Goal: Task Accomplishment & Management: Manage account settings

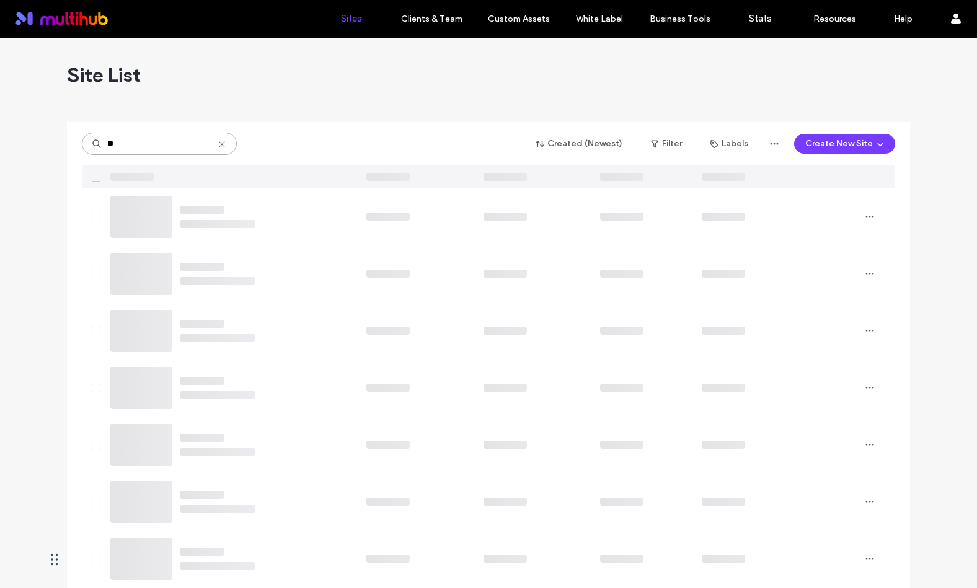
click at [146, 147] on input "**" at bounding box center [159, 144] width 155 height 22
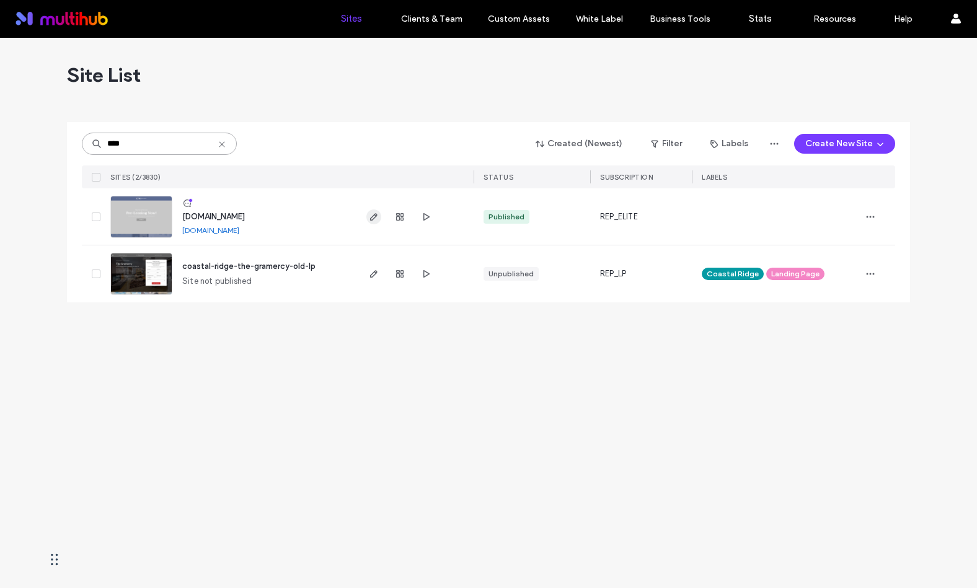
type input "****"
click at [375, 218] on icon "button" at bounding box center [374, 217] width 10 height 10
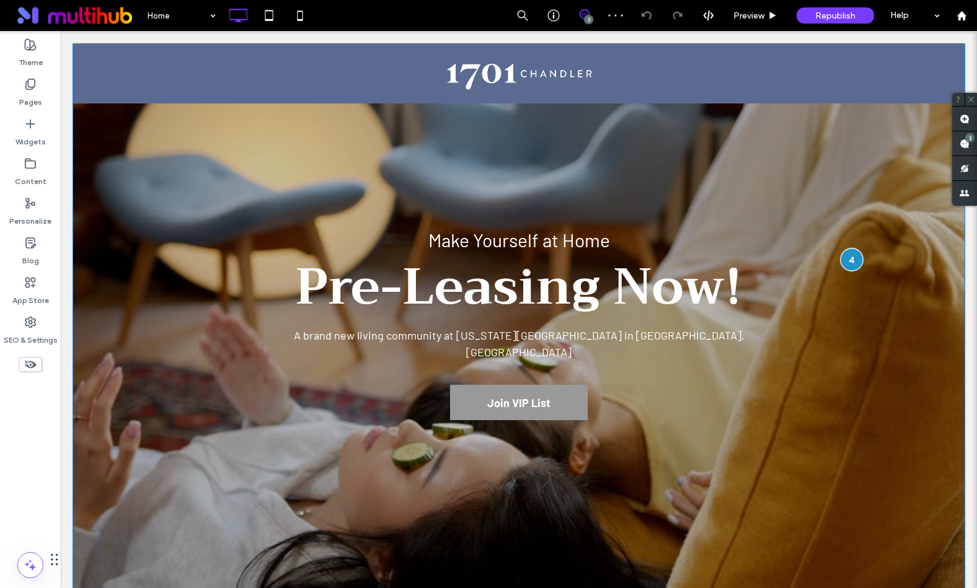
click at [851, 258] on div at bounding box center [851, 259] width 23 height 23
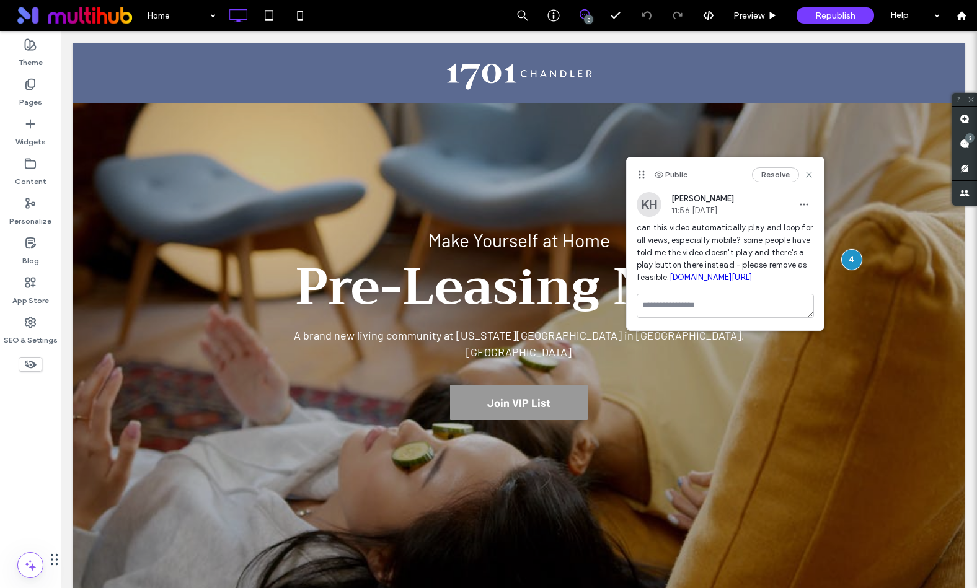
click at [708, 439] on div at bounding box center [518, 327] width 891 height 569
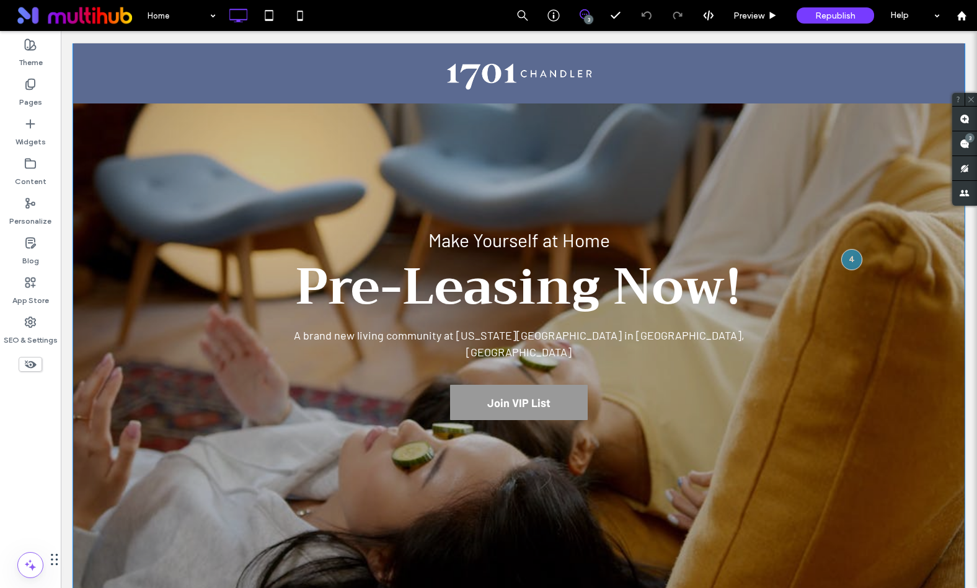
click at [763, 468] on div at bounding box center [518, 327] width 891 height 569
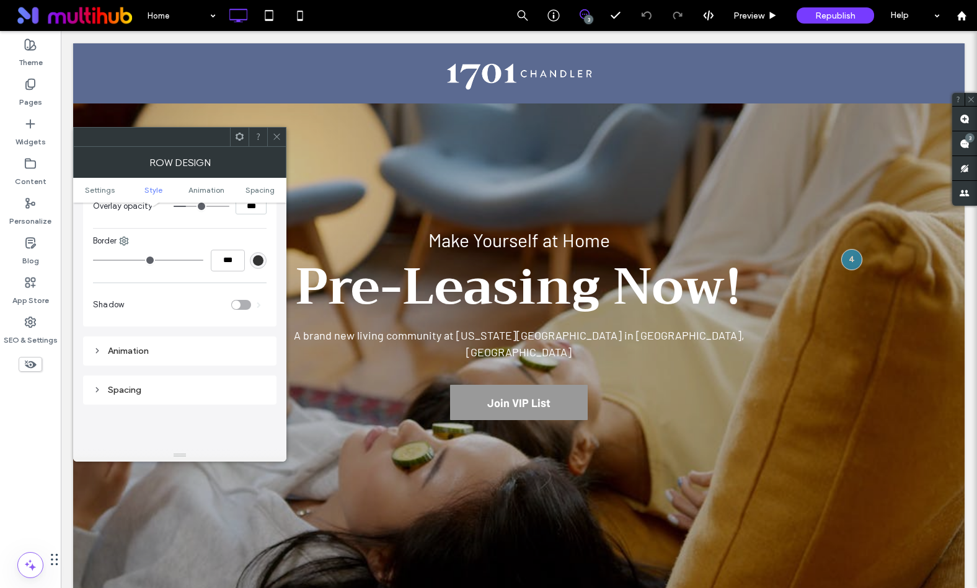
scroll to position [712, 0]
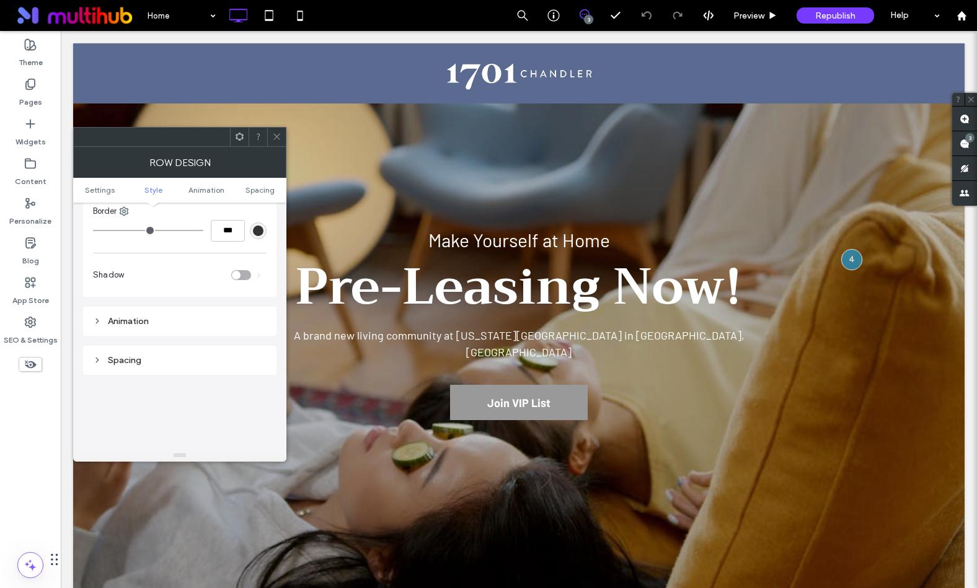
click at [99, 324] on icon at bounding box center [97, 321] width 9 height 9
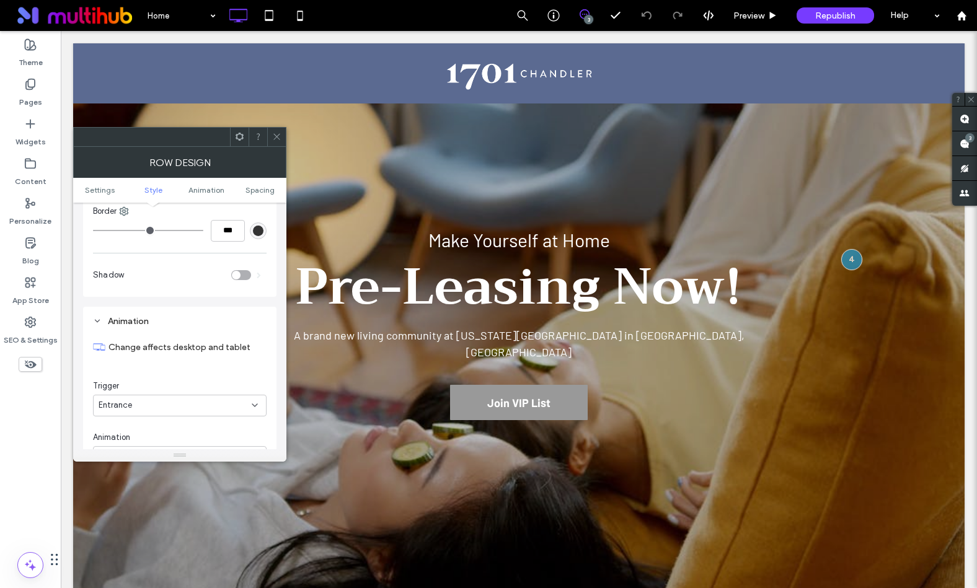
click at [92, 319] on div "Animation Change affects desktop and tablet Trigger Entrance Animation None" at bounding box center [179, 395] width 193 height 177
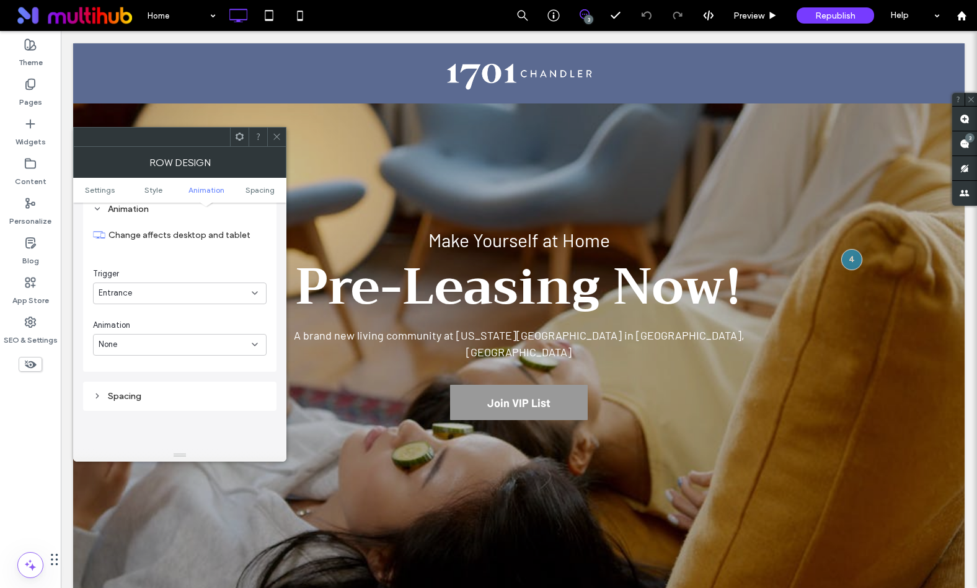
scroll to position [858, 0]
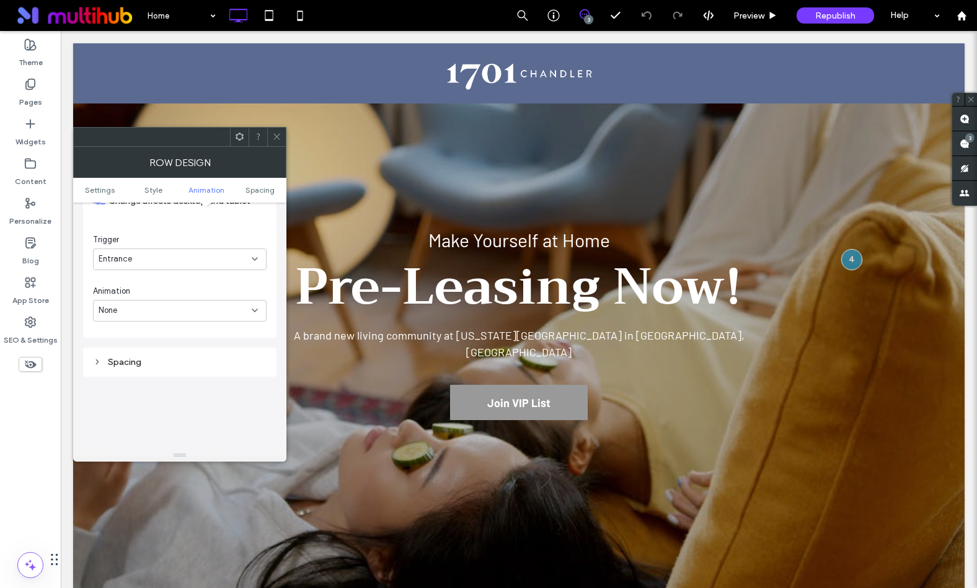
click at [107, 361] on div "Spacing" at bounding box center [180, 362] width 174 height 11
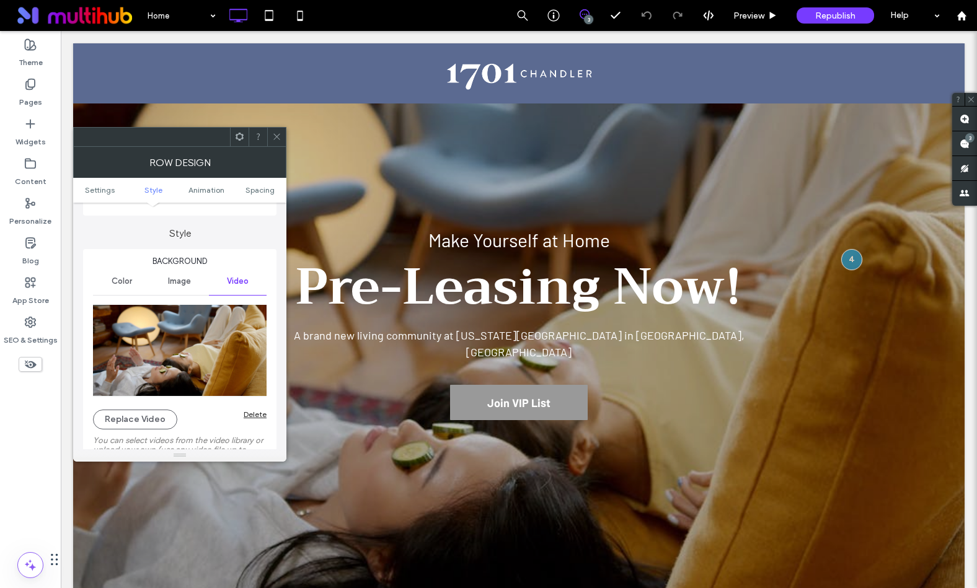
scroll to position [0, 0]
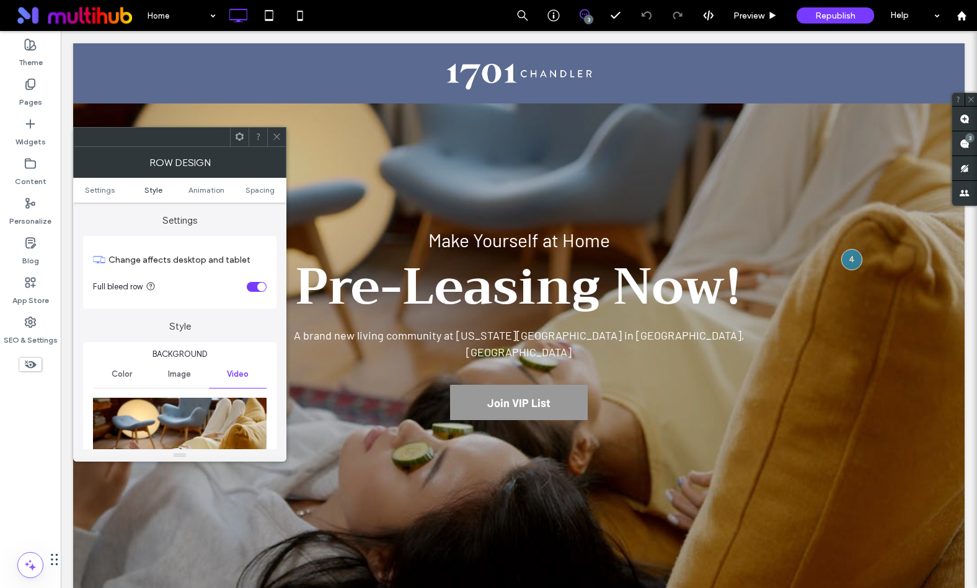
click at [152, 188] on span "Style" at bounding box center [153, 189] width 18 height 9
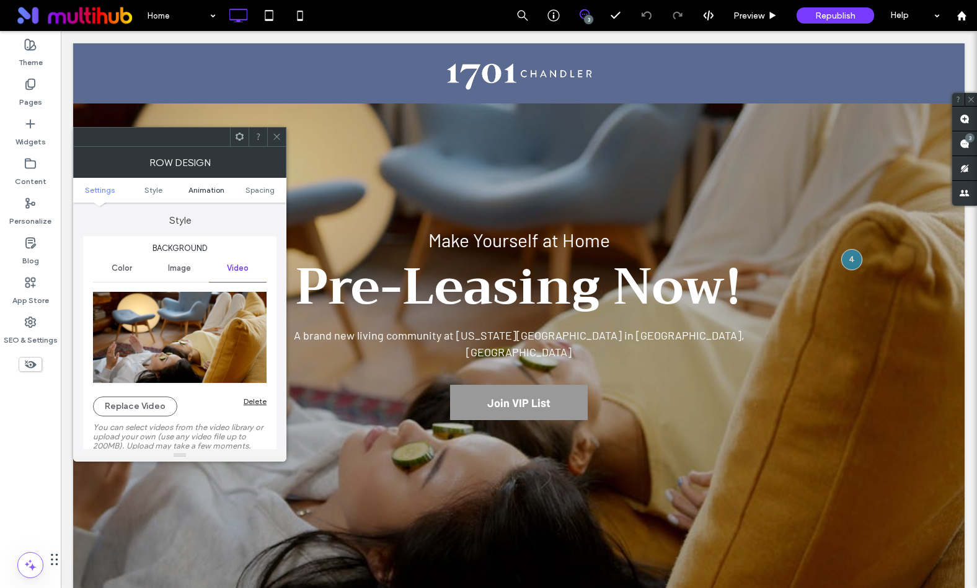
click at [211, 190] on span "Animation" at bounding box center [206, 189] width 36 height 9
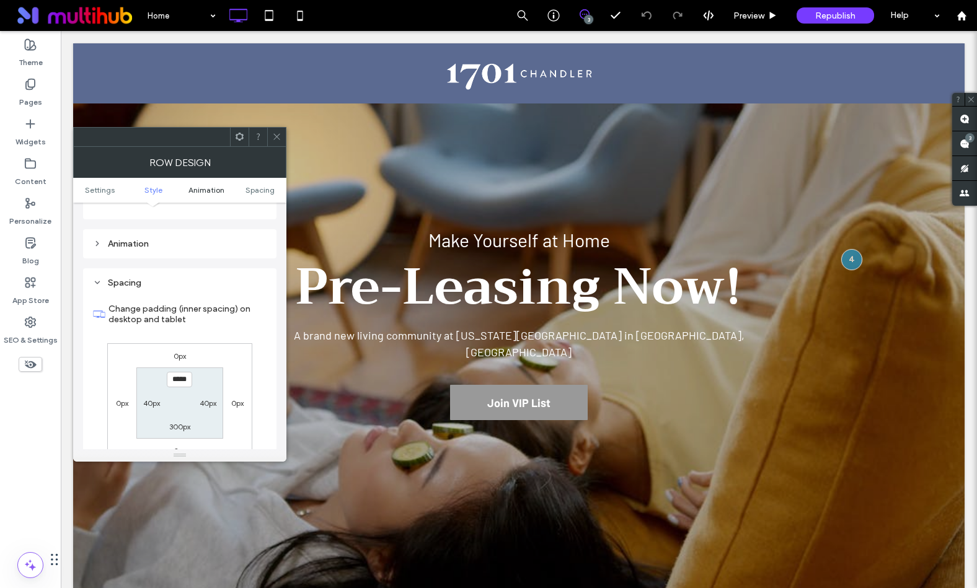
scroll to position [808, 0]
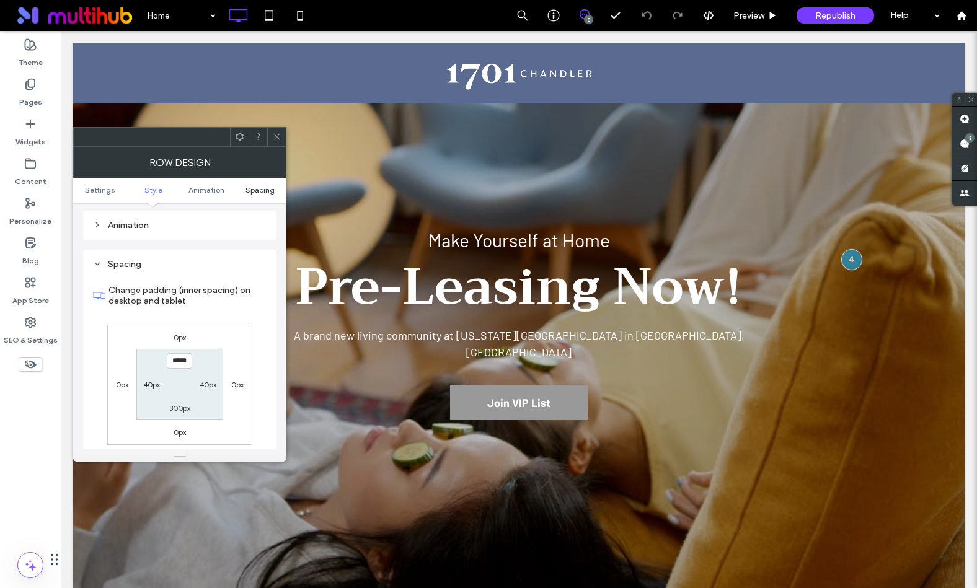
click at [255, 190] on span "Spacing" at bounding box center [259, 189] width 29 height 9
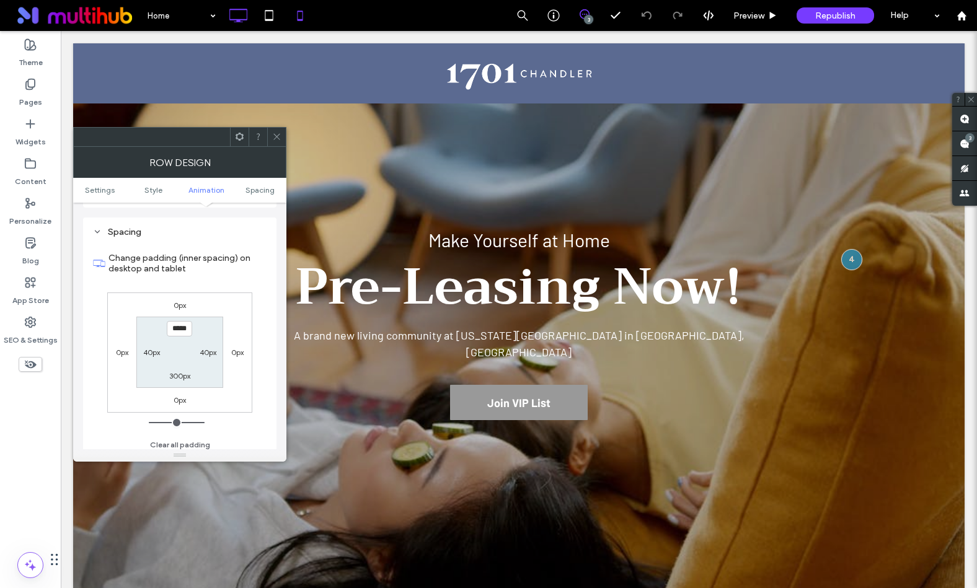
scroll to position [848, 0]
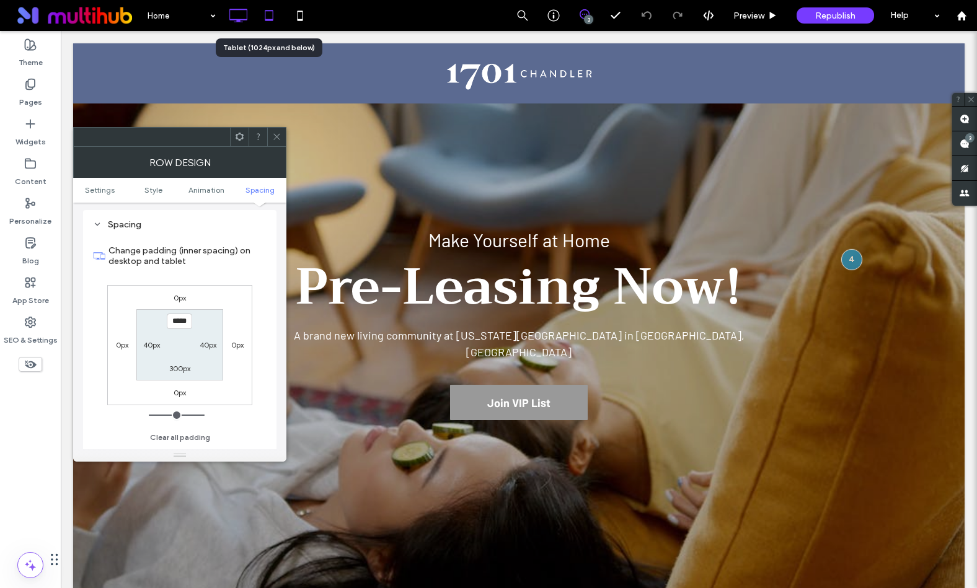
click at [269, 14] on icon at bounding box center [269, 15] width 25 height 25
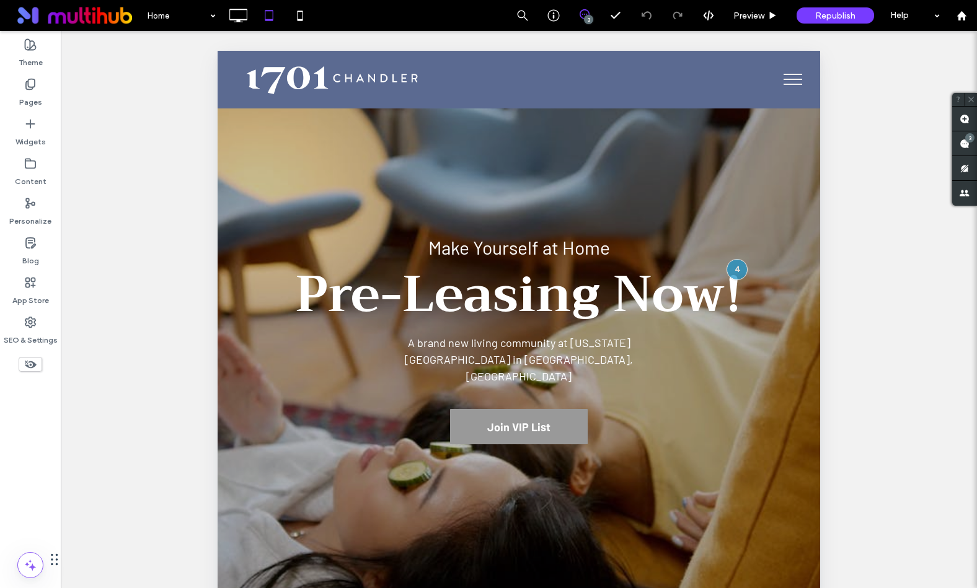
click at [317, 12] on div "Home 3 Preview Republish Help" at bounding box center [559, 15] width 836 height 31
click at [302, 14] on icon at bounding box center [300, 15] width 25 height 25
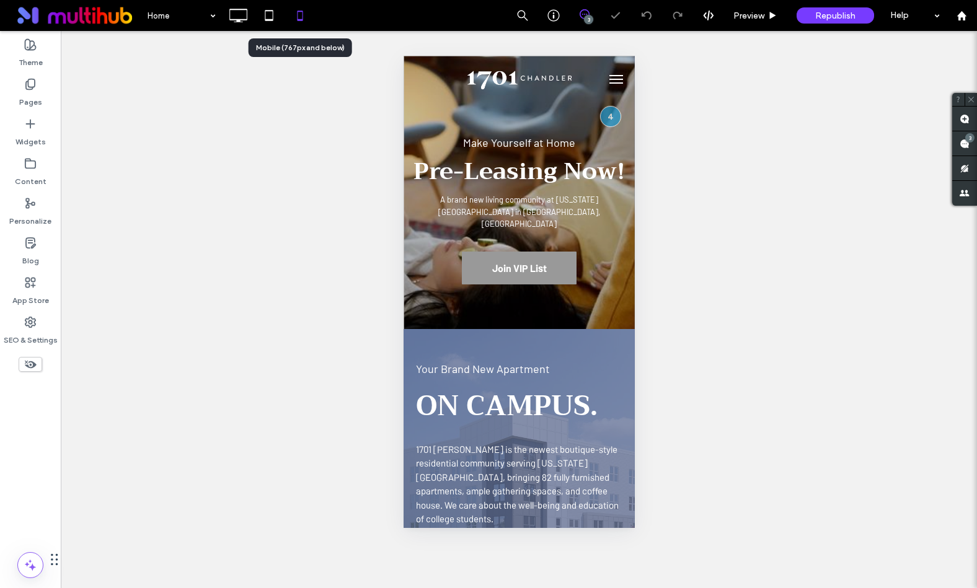
scroll to position [0, 0]
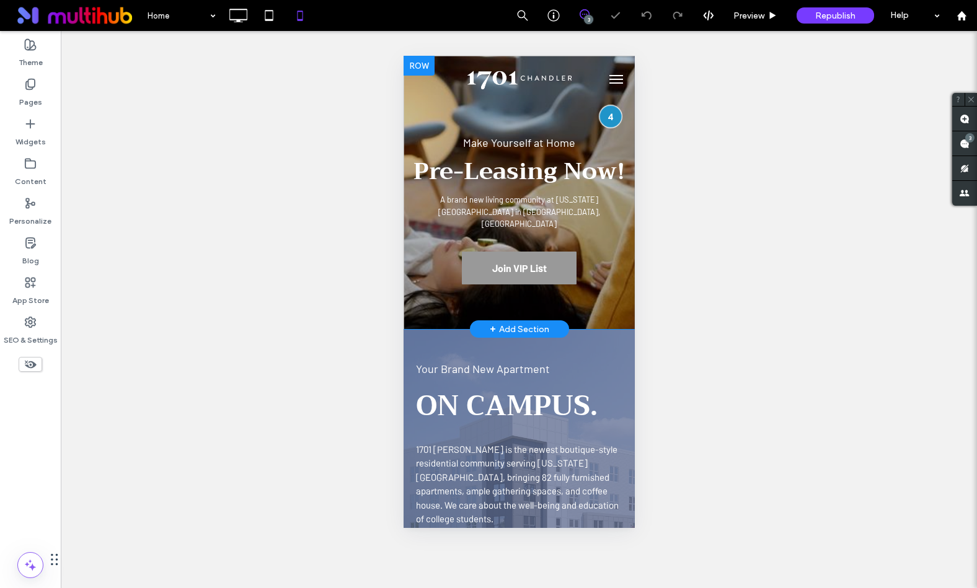
click at [609, 113] on div at bounding box center [609, 116] width 23 height 23
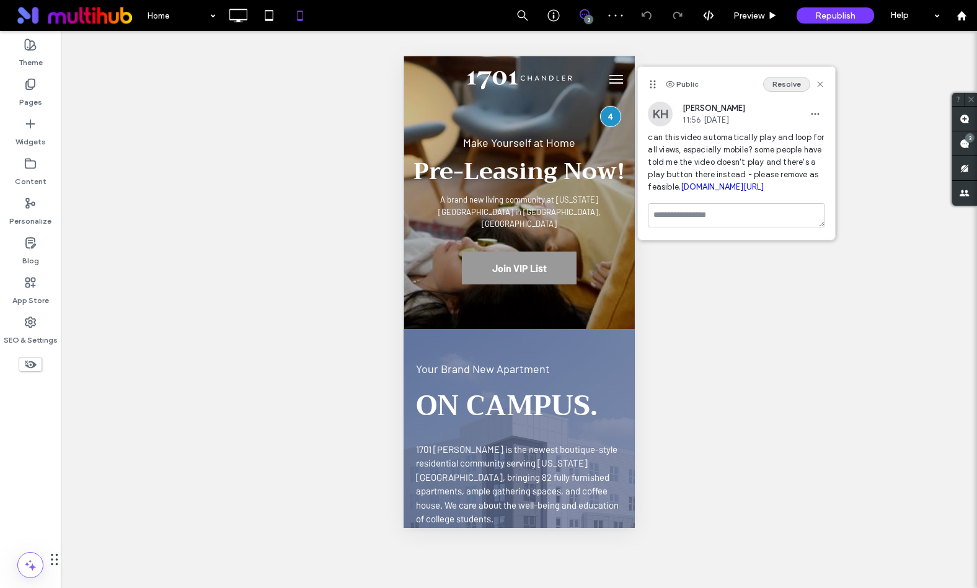
click at [787, 82] on button "Resolve" at bounding box center [786, 84] width 47 height 15
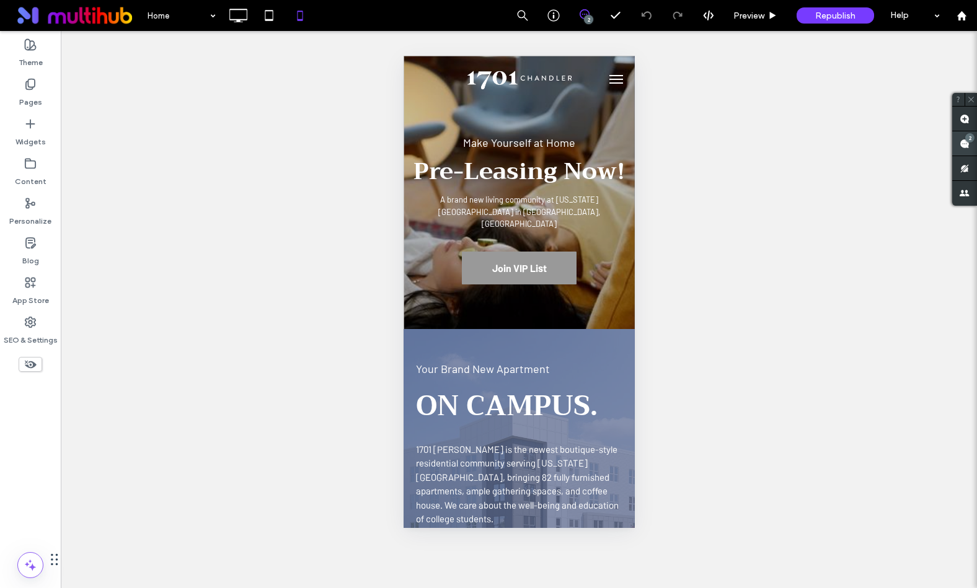
click at [967, 145] on use at bounding box center [964, 144] width 10 height 10
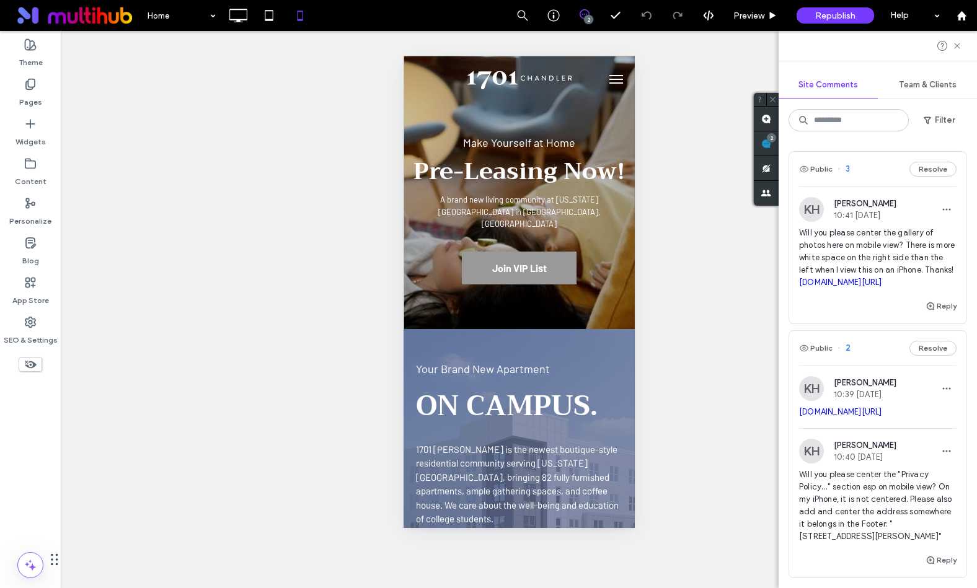
click at [891, 255] on span "Will you please center the gallery of photos here on mobile view? There is more…" at bounding box center [877, 258] width 157 height 62
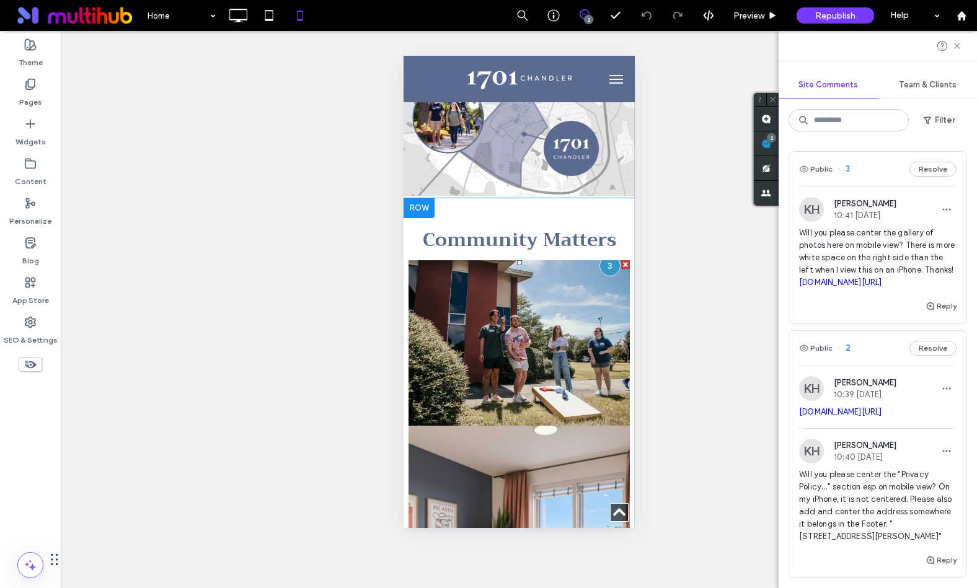
scroll to position [1703, 0]
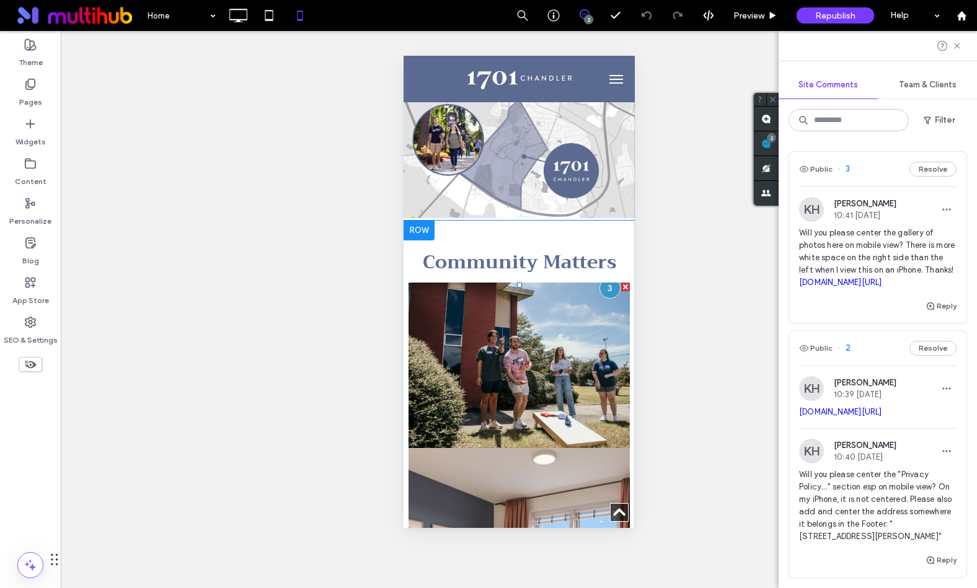
click at [604, 353] on link at bounding box center [518, 366] width 234 height 176
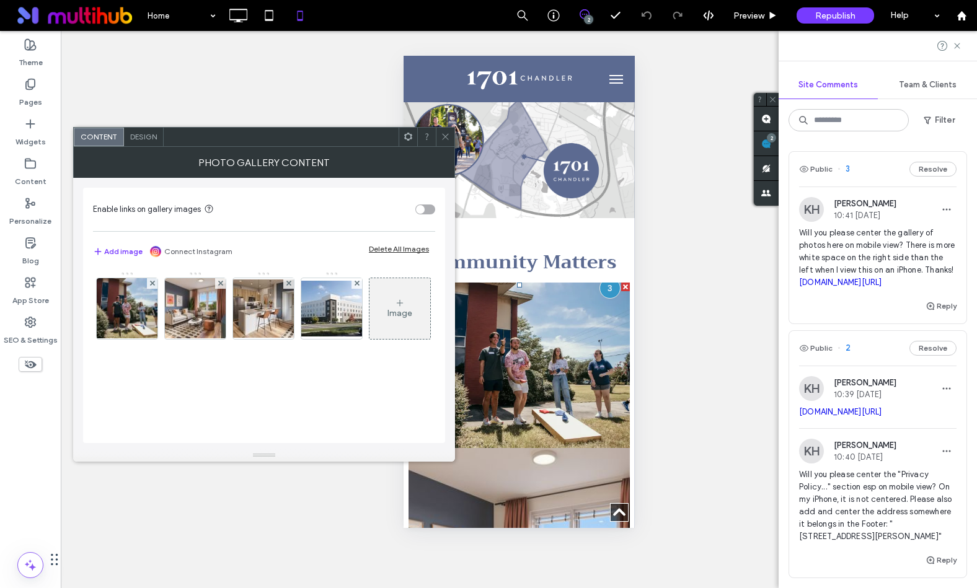
click at [141, 138] on span "Design" at bounding box center [143, 136] width 27 height 9
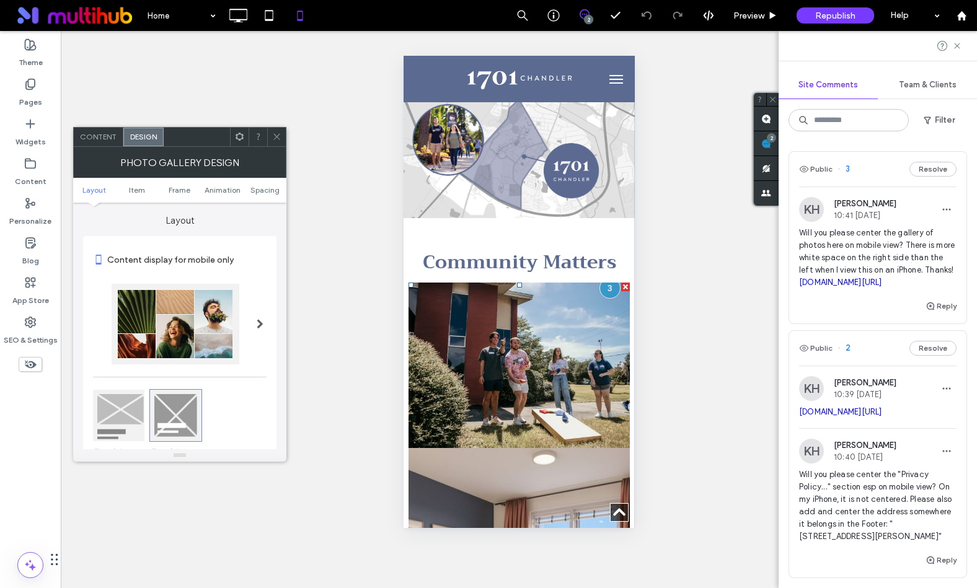
click at [266, 194] on ul "Layout Item Frame Animation Spacing" at bounding box center [179, 190] width 213 height 25
click at [266, 188] on span "Spacing" at bounding box center [264, 189] width 29 height 9
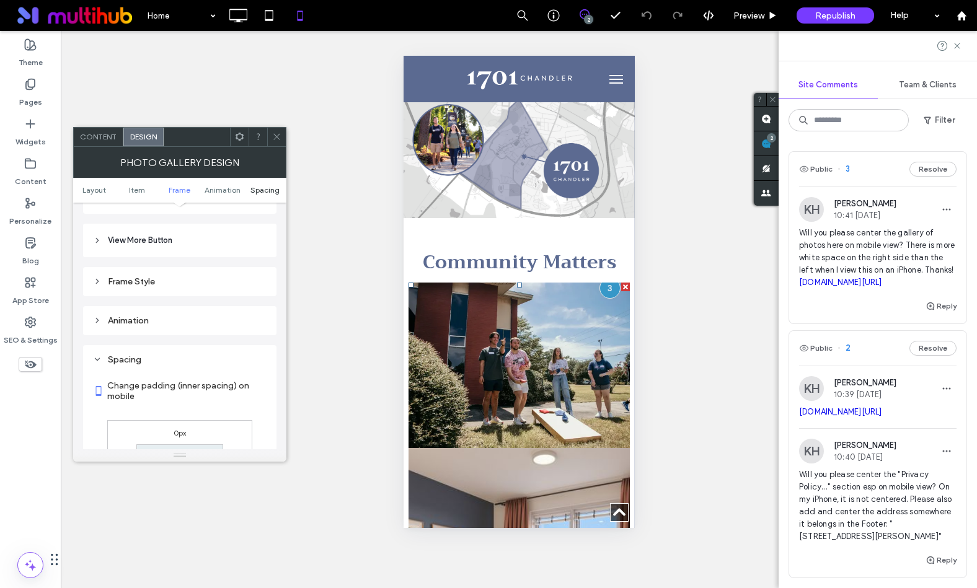
scroll to position [662, 0]
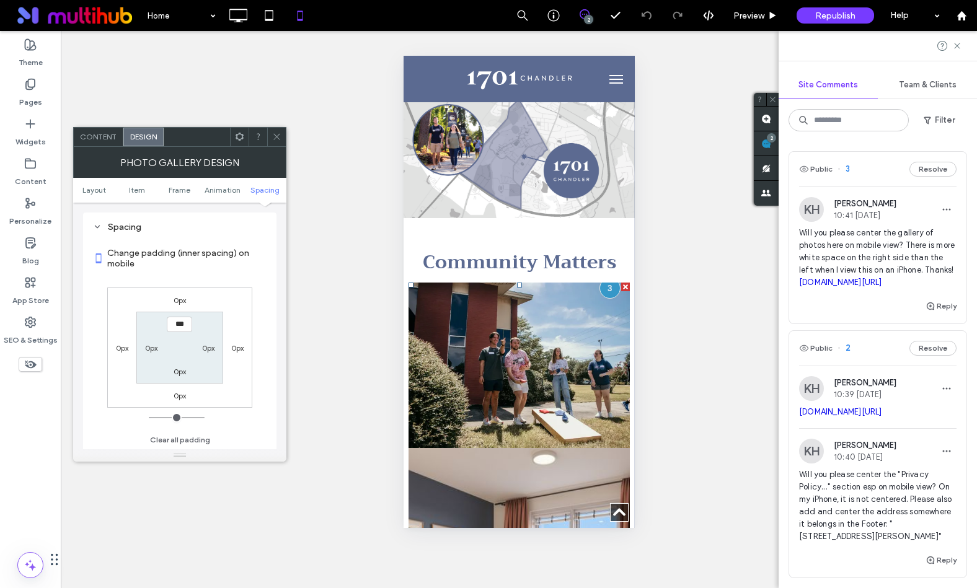
click at [279, 141] on span at bounding box center [276, 137] width 9 height 19
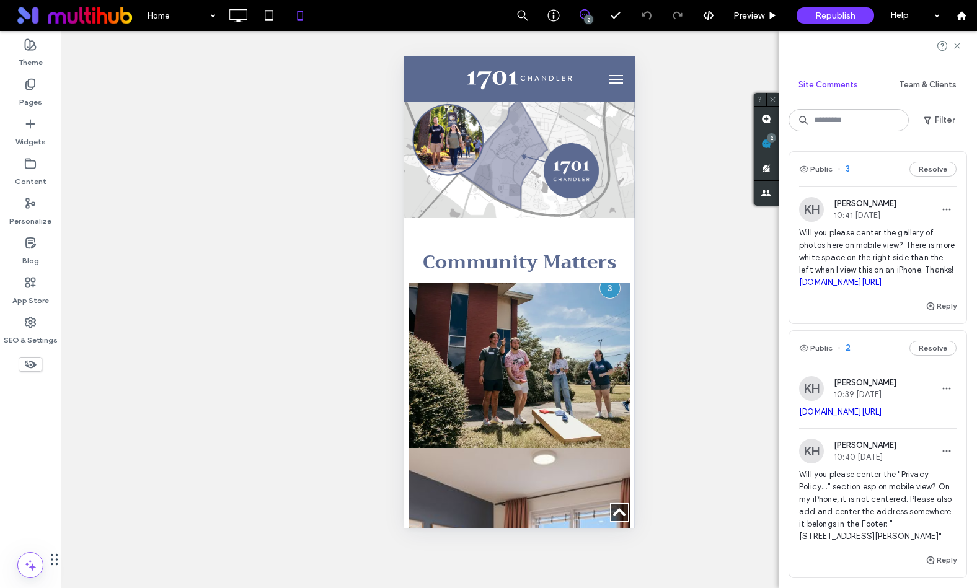
click at [856, 287] on link "irp.cdn-website.com/e67f9b66/files/uploaded/IMG_4576.PNG" at bounding box center [840, 282] width 83 height 9
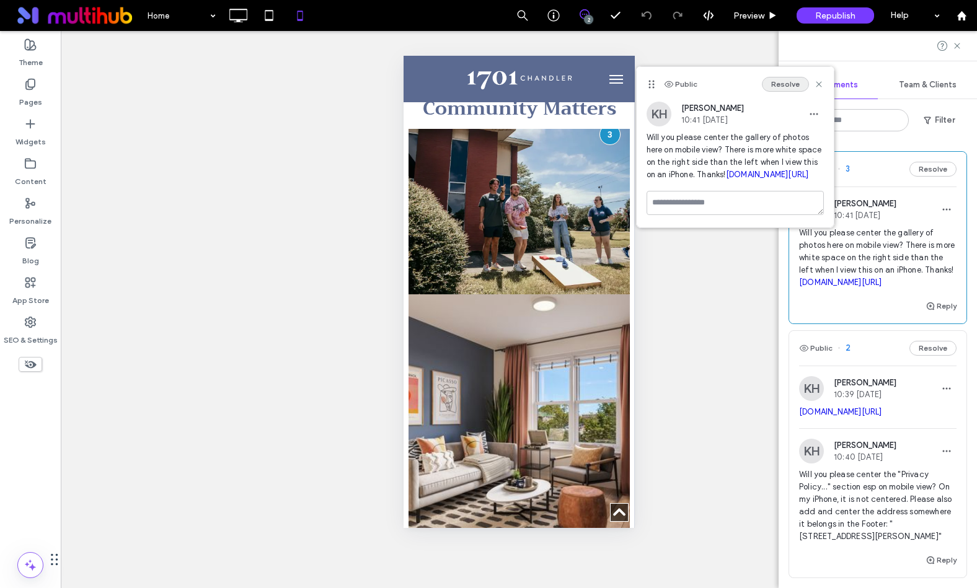
click at [788, 84] on button "Resolve" at bounding box center [785, 84] width 47 height 15
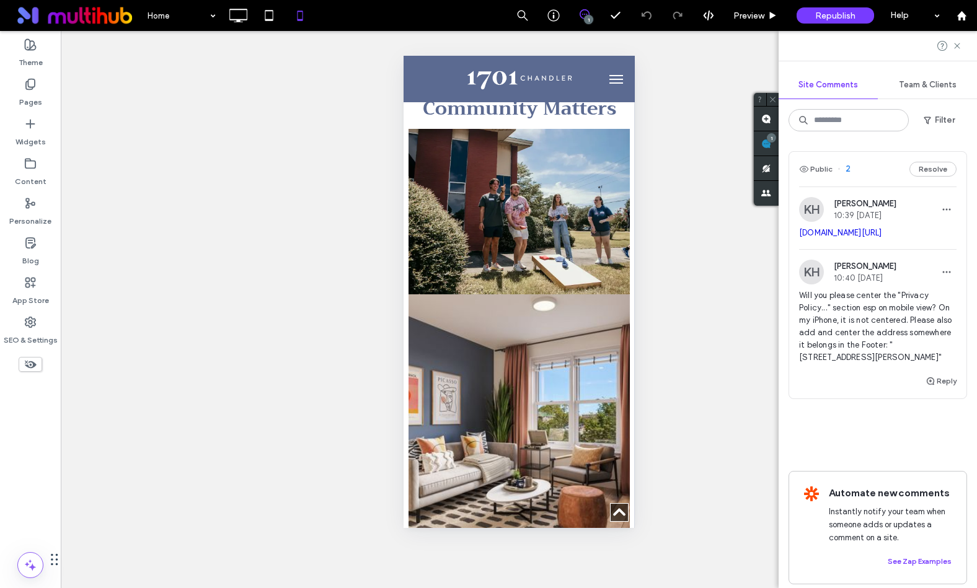
click at [889, 342] on span "Will you please center the "Privacy Policy..." section esp on mobile view? On m…" at bounding box center [877, 326] width 157 height 74
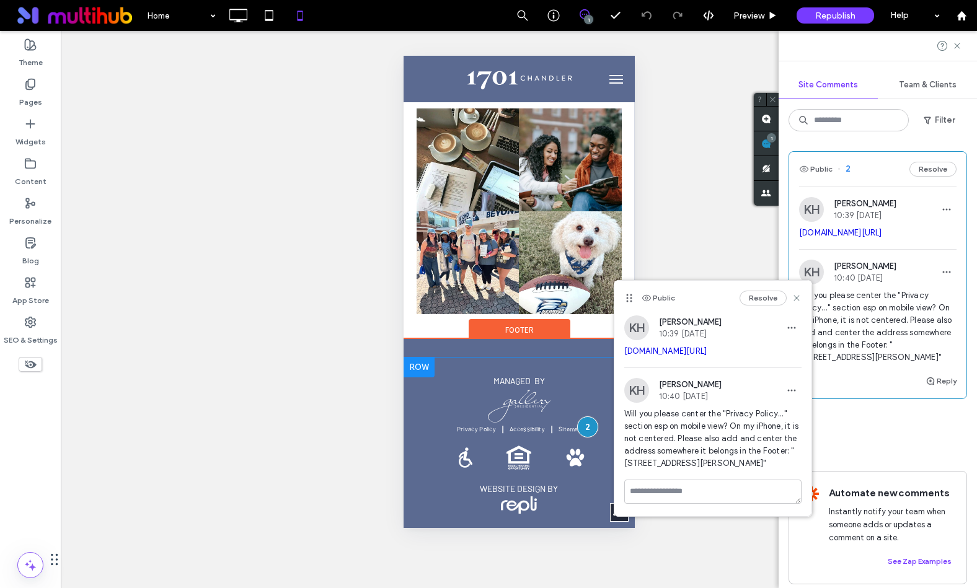
scroll to position [4100, 0]
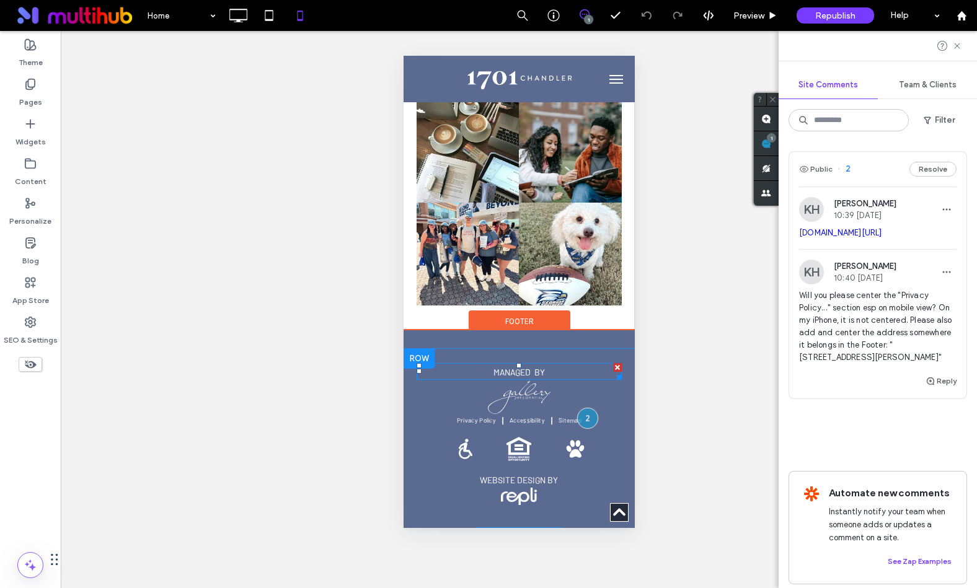
click at [535, 367] on span "MANAGED by" at bounding box center [518, 372] width 51 height 11
type input "**********"
type input "**"
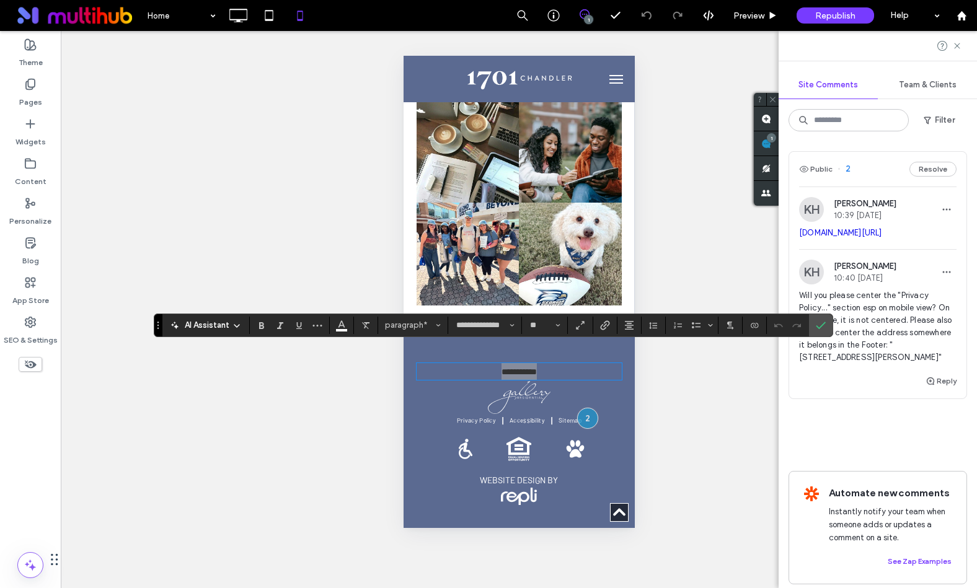
click at [694, 386] on div "Unhide? Yes Unhide? Yes Unhide? Yes Unhide? Yes Unhide? Yes Unhide? Yes" at bounding box center [519, 309] width 916 height 557
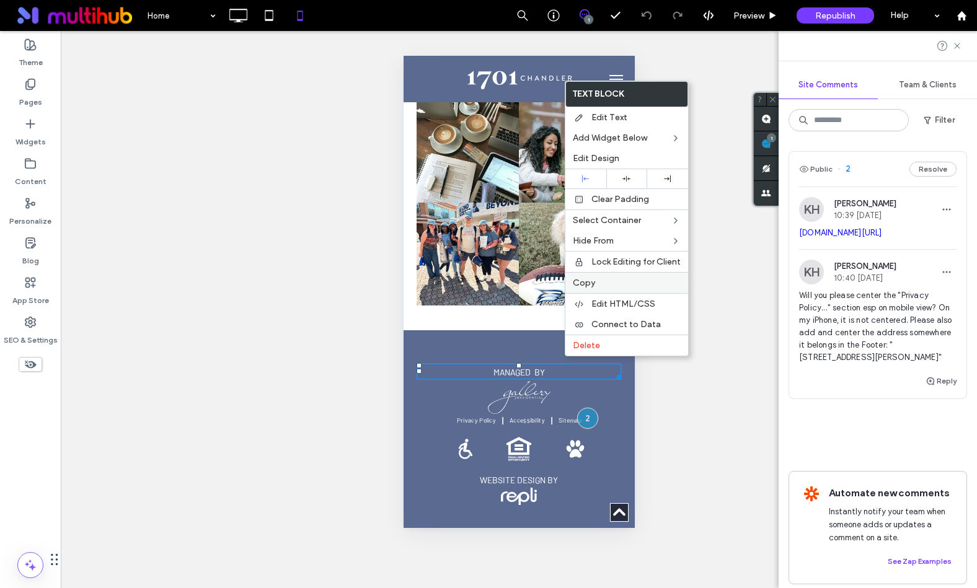
click at [624, 278] on label "Copy" at bounding box center [627, 283] width 108 height 11
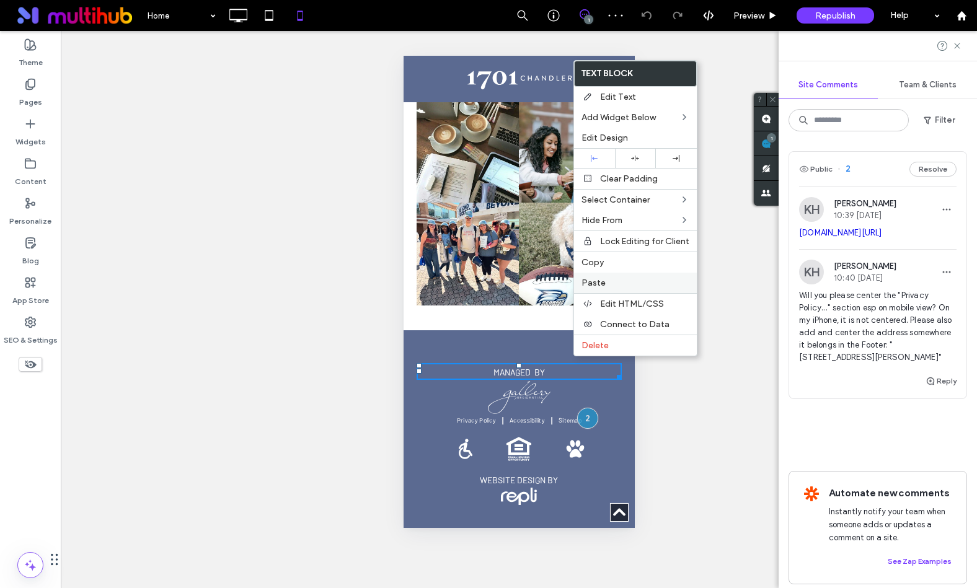
click at [632, 280] on label "Paste" at bounding box center [635, 283] width 108 height 11
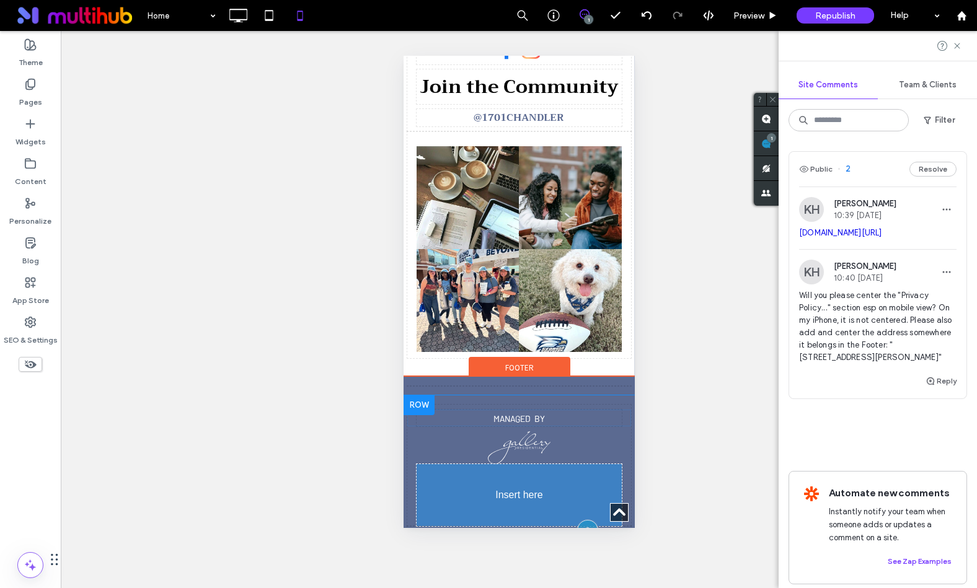
drag, startPoint x: 564, startPoint y: 374, endPoint x: 561, endPoint y: 483, distance: 108.5
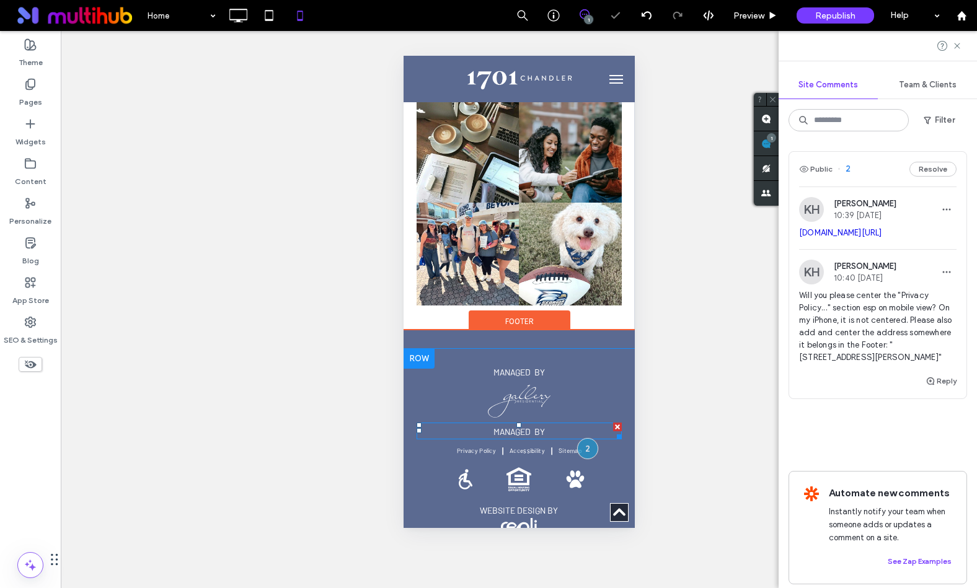
click at [538, 426] on span "MANAGED by" at bounding box center [518, 431] width 51 height 11
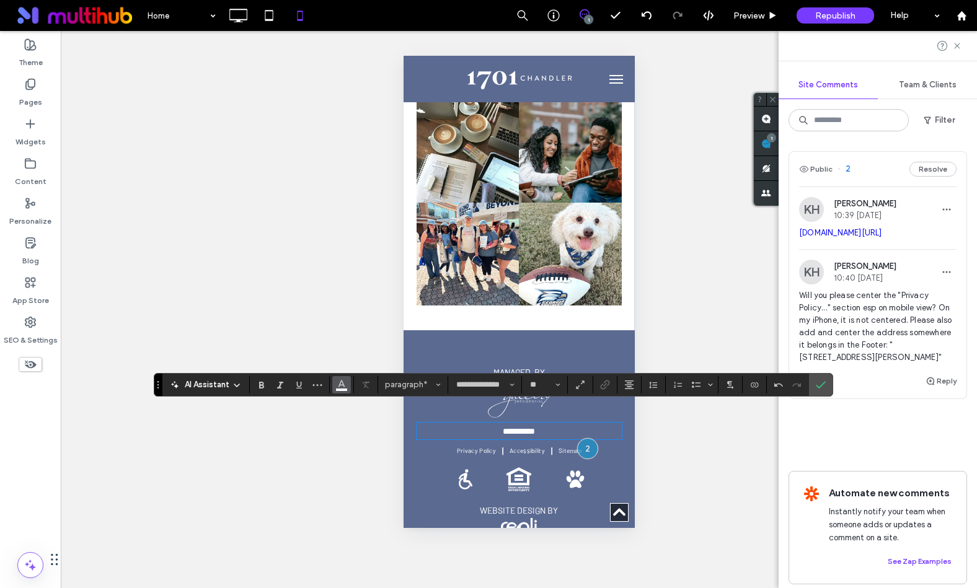
click at [337, 387] on icon "Color" at bounding box center [341, 384] width 10 height 10
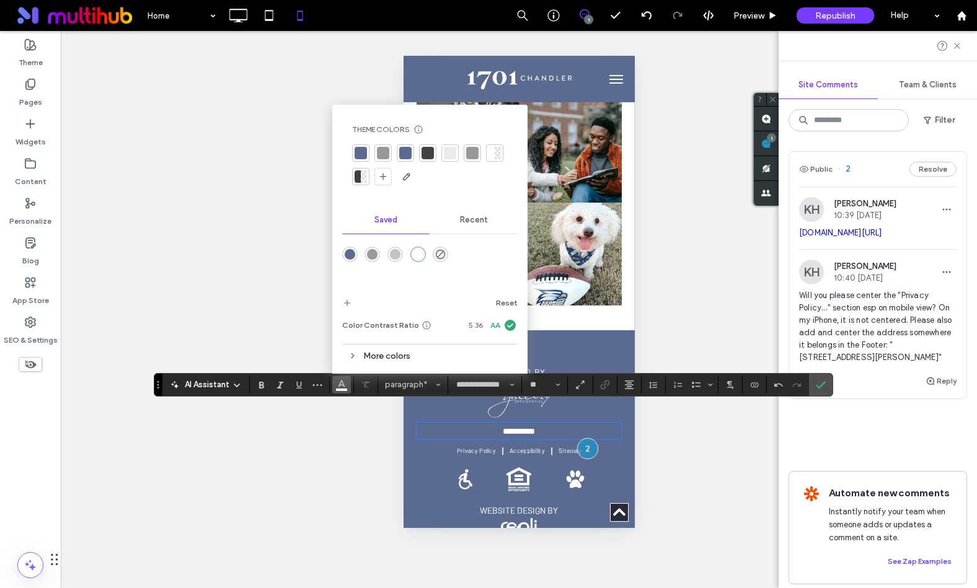
click at [337, 387] on icon "Color" at bounding box center [341, 384] width 10 height 10
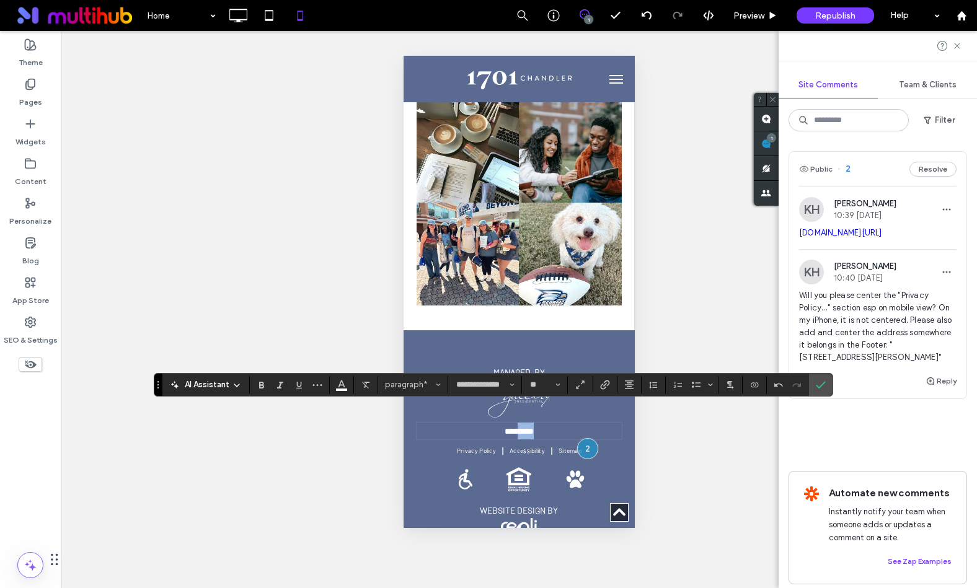
drag, startPoint x: 552, startPoint y: 415, endPoint x: 513, endPoint y: 415, distance: 39.0
click at [513, 423] on p "*********" at bounding box center [519, 431] width 206 height 17
click at [318, 385] on icon "More" at bounding box center [317, 385] width 10 height 10
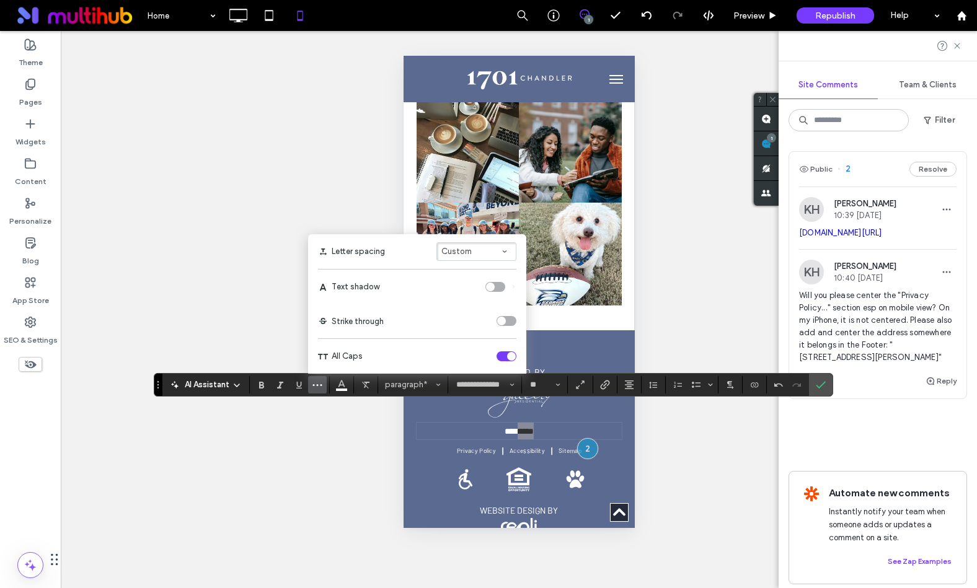
click at [514, 354] on div "toggle" at bounding box center [511, 356] width 9 height 9
click at [566, 423] on p "**** ****" at bounding box center [519, 431] width 206 height 17
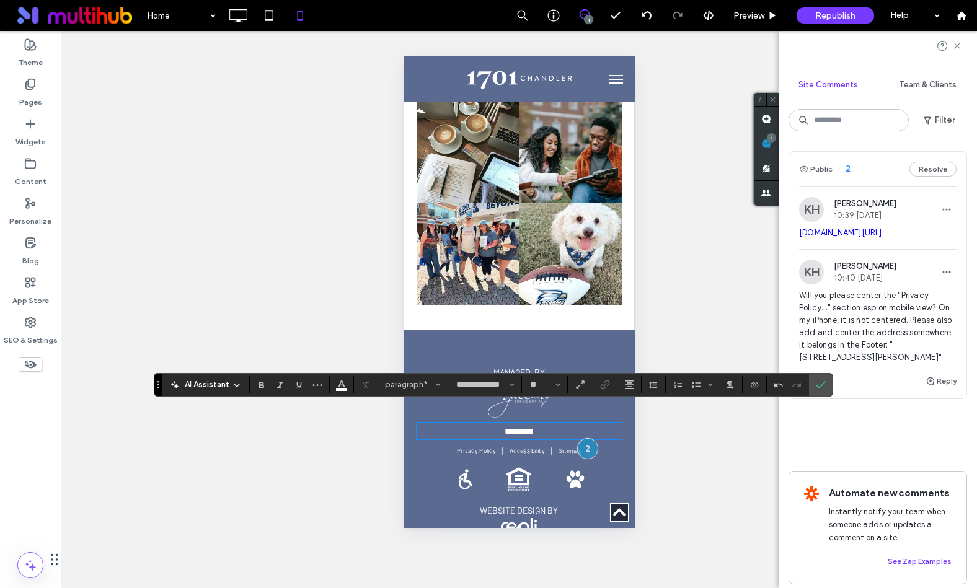
type input "**"
click at [817, 382] on icon "Confirm" at bounding box center [820, 385] width 10 height 10
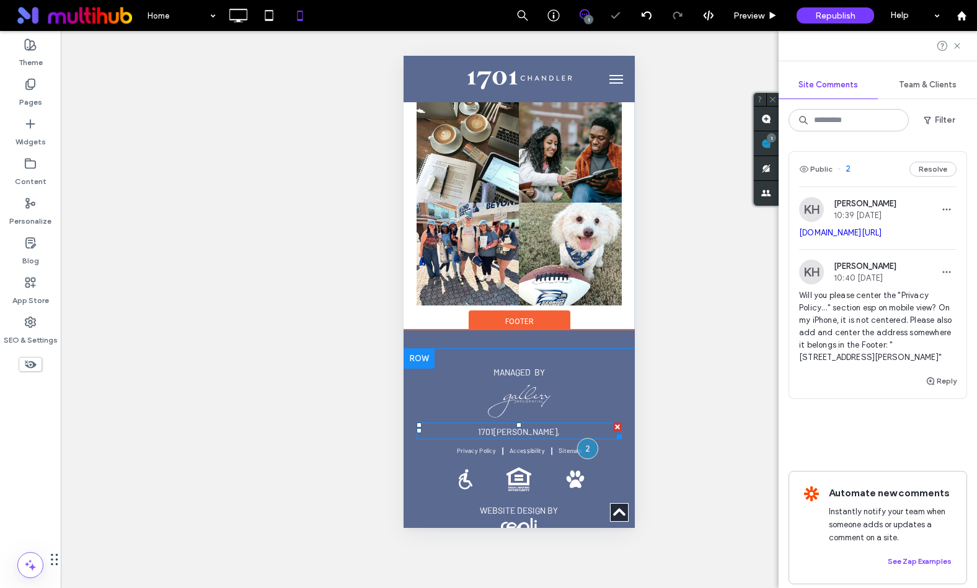
click at [543, 426] on span "Chandler Rd," at bounding box center [526, 431] width 66 height 11
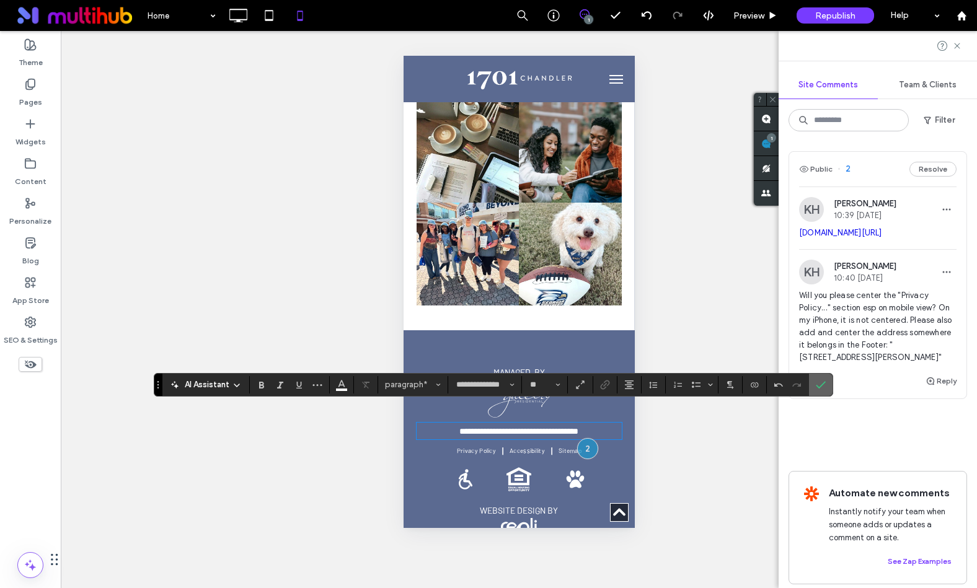
click at [815, 384] on icon "Confirm" at bounding box center [820, 385] width 10 height 10
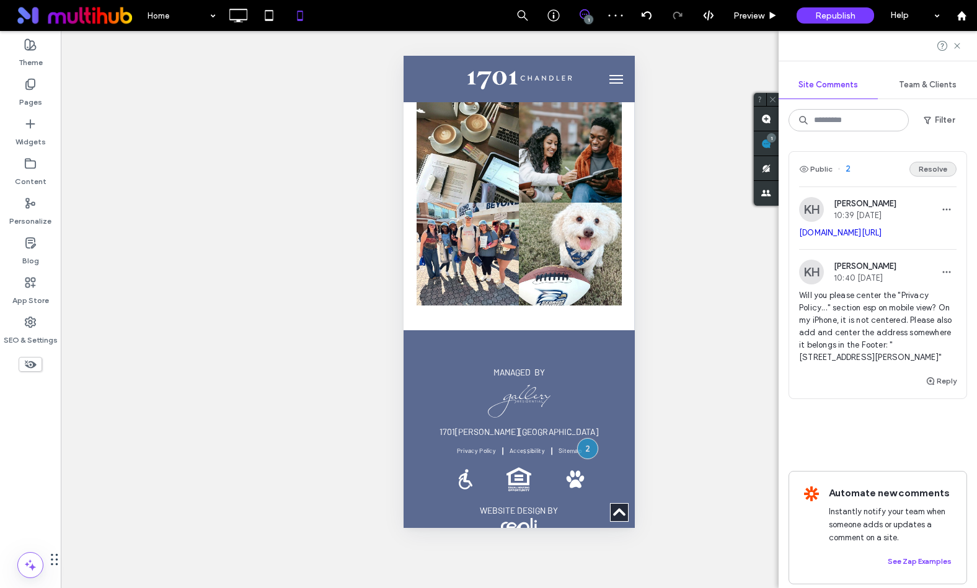
click at [943, 168] on button "Resolve" at bounding box center [932, 169] width 47 height 15
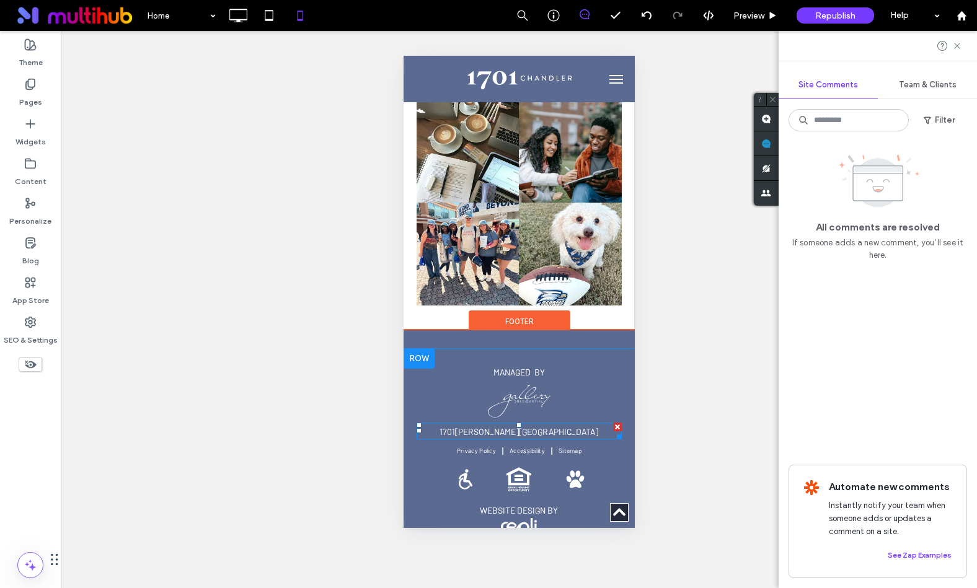
click at [592, 423] on p "1701 Chandler Rd, Statesboro, GA 30458" at bounding box center [519, 431] width 206 height 17
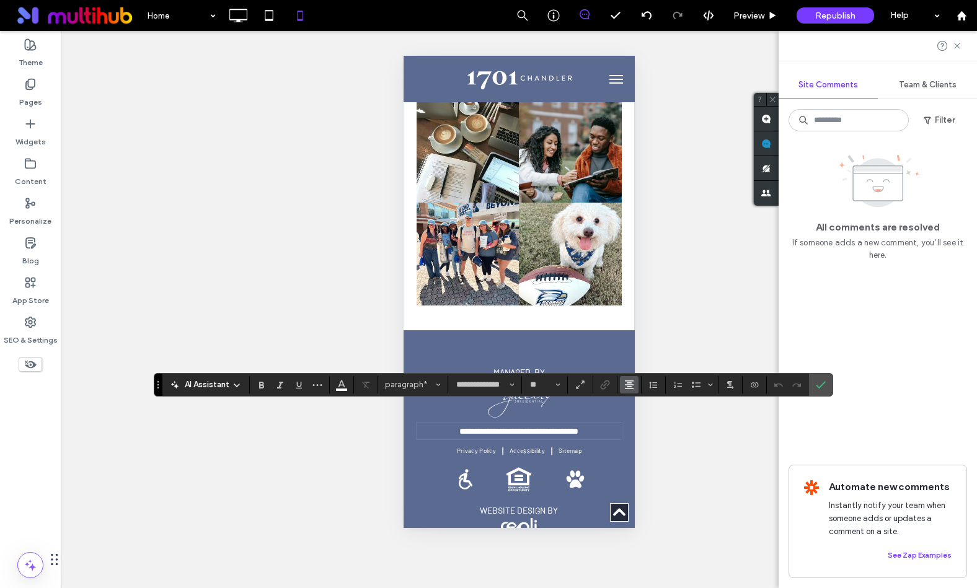
click at [627, 387] on icon "Alignment" at bounding box center [629, 385] width 10 height 10
type input "**"
drag, startPoint x: 447, startPoint y: 416, endPoint x: 419, endPoint y: 415, distance: 27.9
click at [418, 423] on p "**********" at bounding box center [519, 431] width 206 height 17
click at [605, 423] on p "**********" at bounding box center [519, 431] width 206 height 17
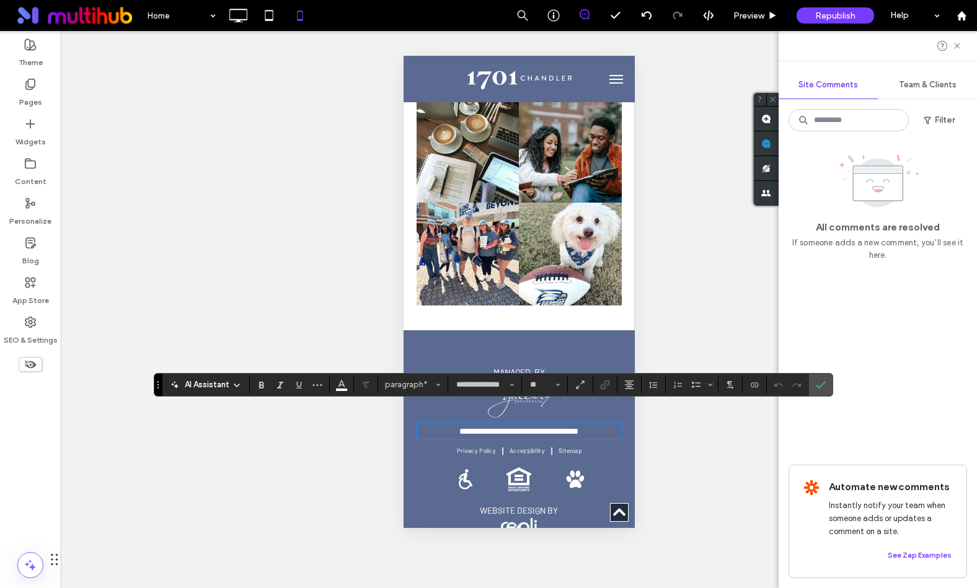
click at [724, 432] on div "Unhide? Yes Unhide? Yes Unhide? Yes Unhide? Yes Unhide? Yes Unhide? Yes" at bounding box center [519, 309] width 916 height 557
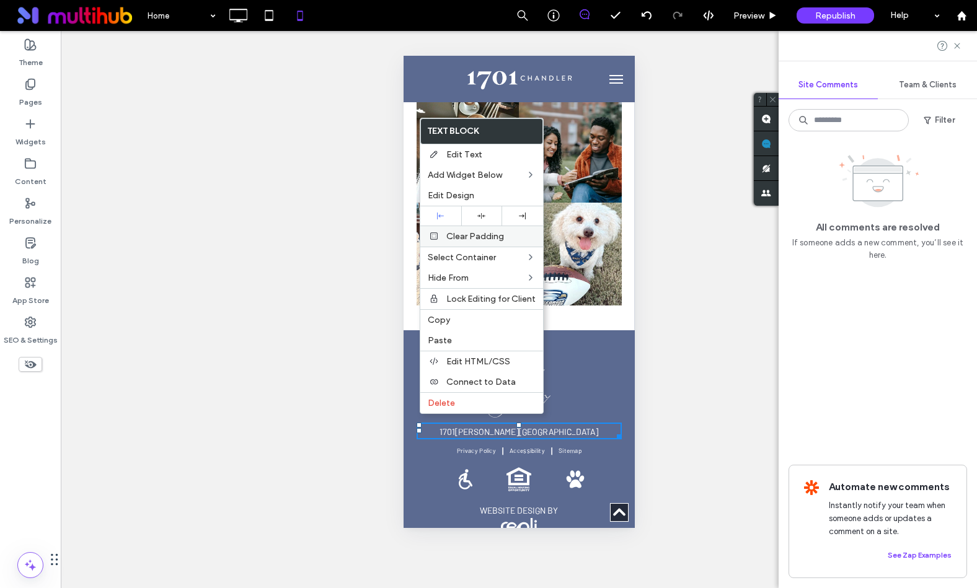
click at [491, 232] on span "Clear Padding" at bounding box center [475, 236] width 58 height 11
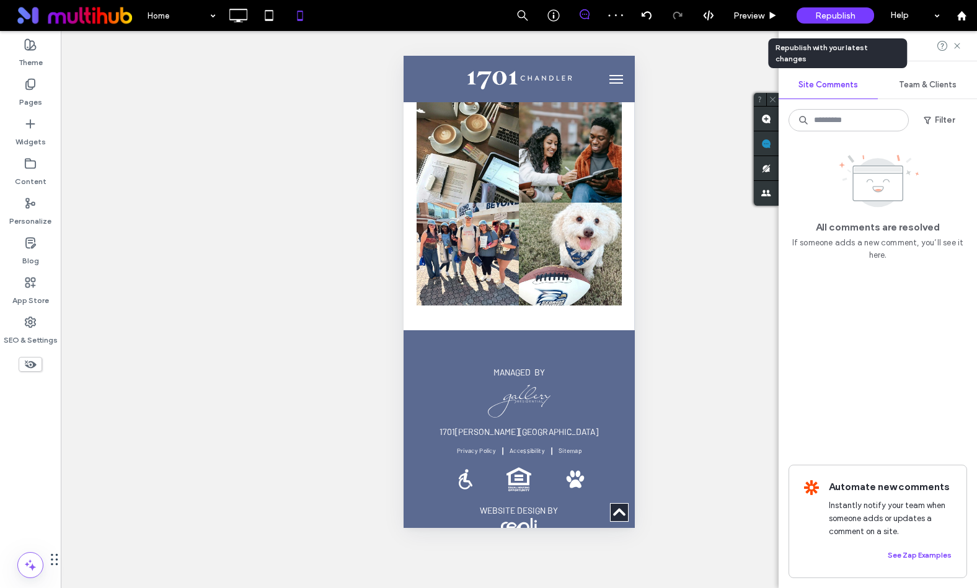
click at [840, 19] on span "Republish" at bounding box center [835, 16] width 40 height 11
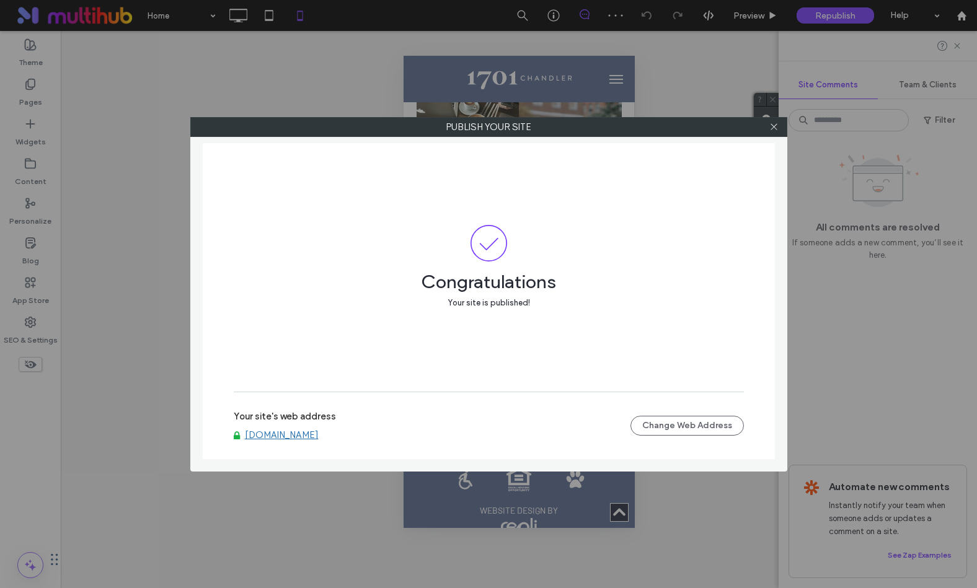
click at [267, 16] on div "Publish your site Congratulations Your site is published! Your site's web addre…" at bounding box center [488, 294] width 977 height 588
click at [773, 133] on span at bounding box center [773, 127] width 9 height 19
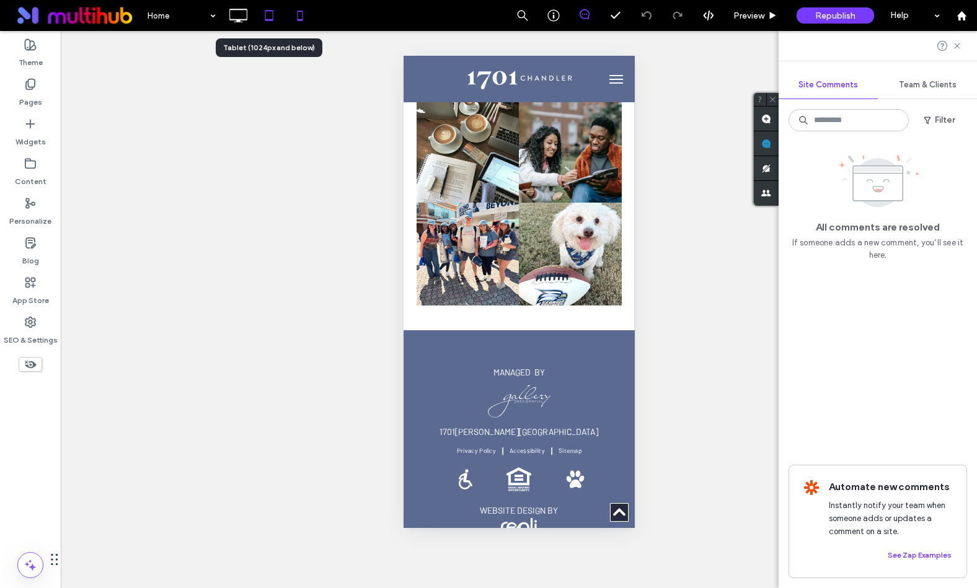
click at [272, 15] on use at bounding box center [269, 15] width 8 height 11
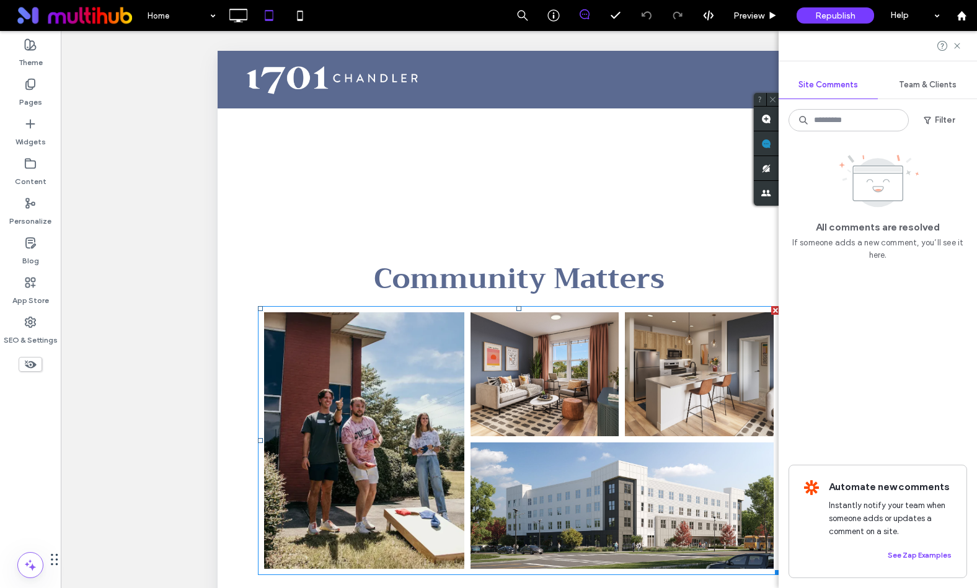
scroll to position [2839, 0]
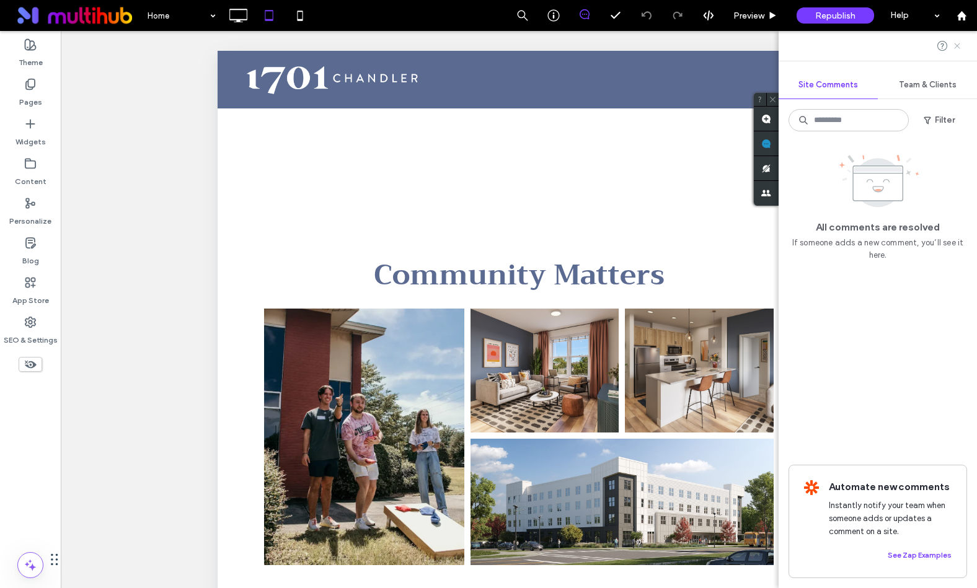
click at [959, 45] on icon at bounding box center [957, 46] width 10 height 10
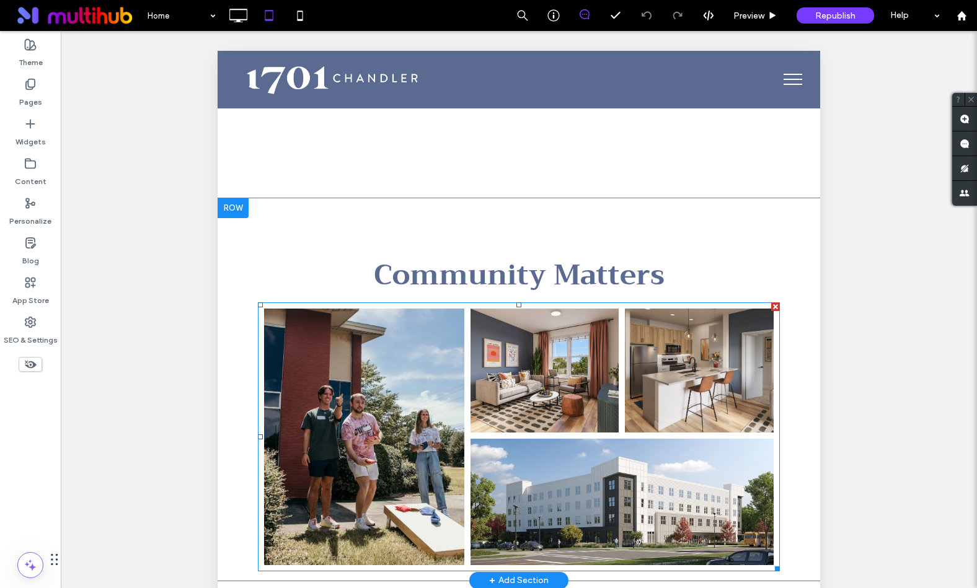
click at [746, 354] on link at bounding box center [698, 370] width 157 height 131
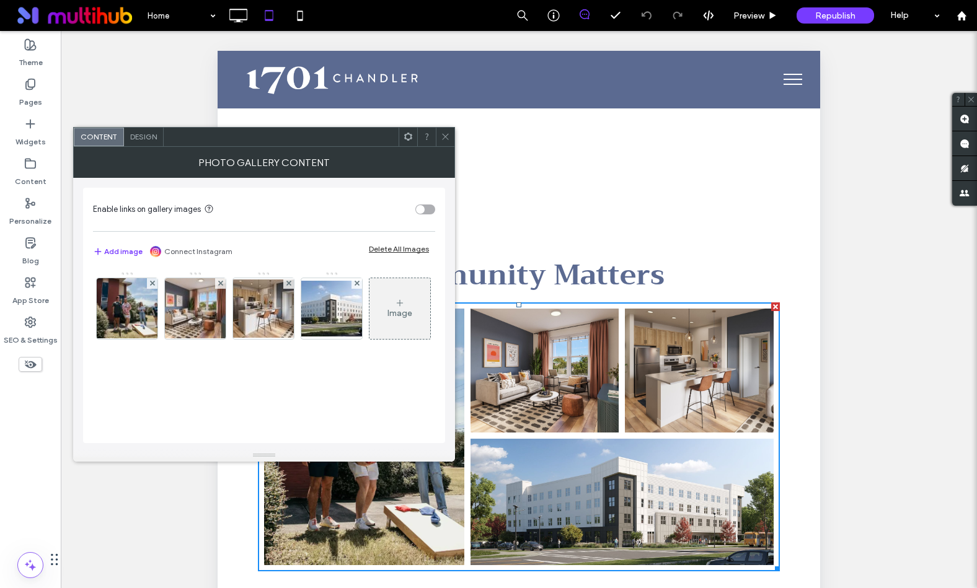
click at [142, 138] on span "Design" at bounding box center [143, 136] width 27 height 9
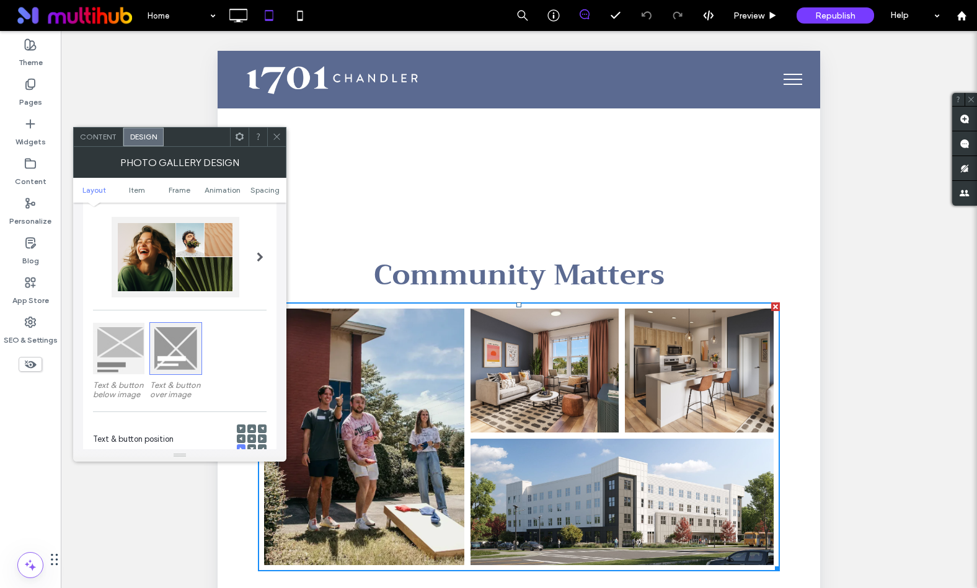
scroll to position [0, 0]
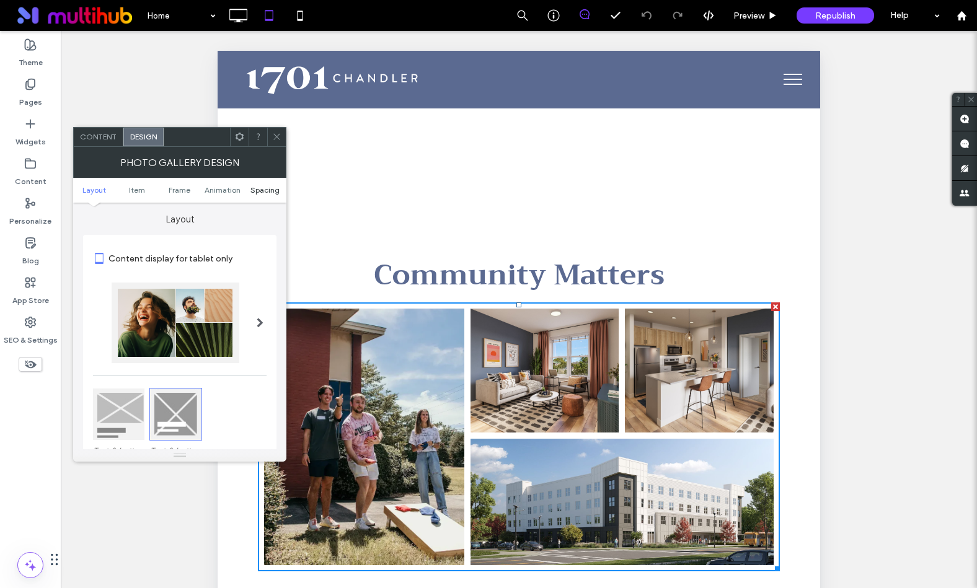
click at [258, 187] on span "Spacing" at bounding box center [264, 189] width 29 height 9
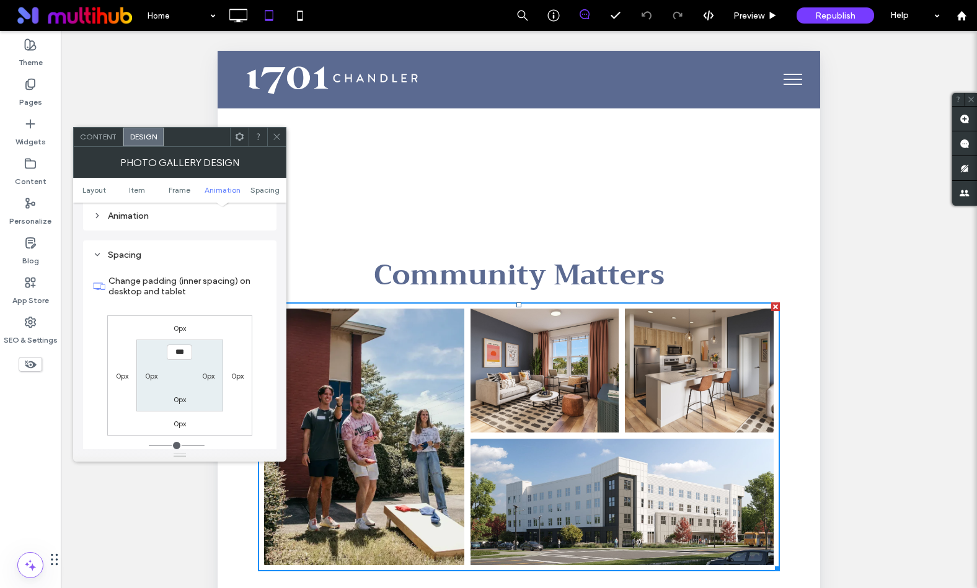
scroll to position [631, 0]
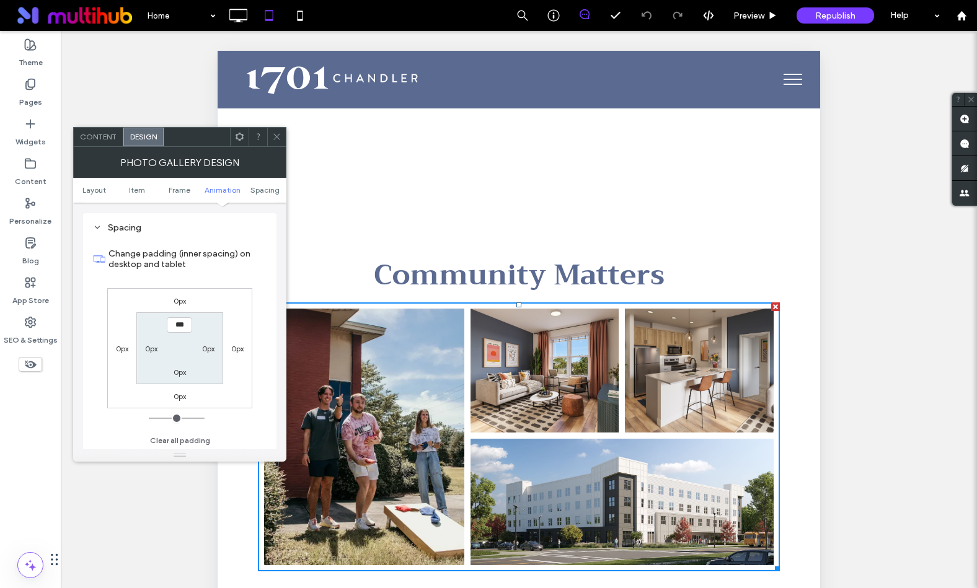
click at [835, 312] on div "Unhide? Yes Unhide? Yes Unhide? Yes Unhide? Yes Unhide? Yes Unhide? Yes Unhide?…" at bounding box center [519, 325] width 916 height 588
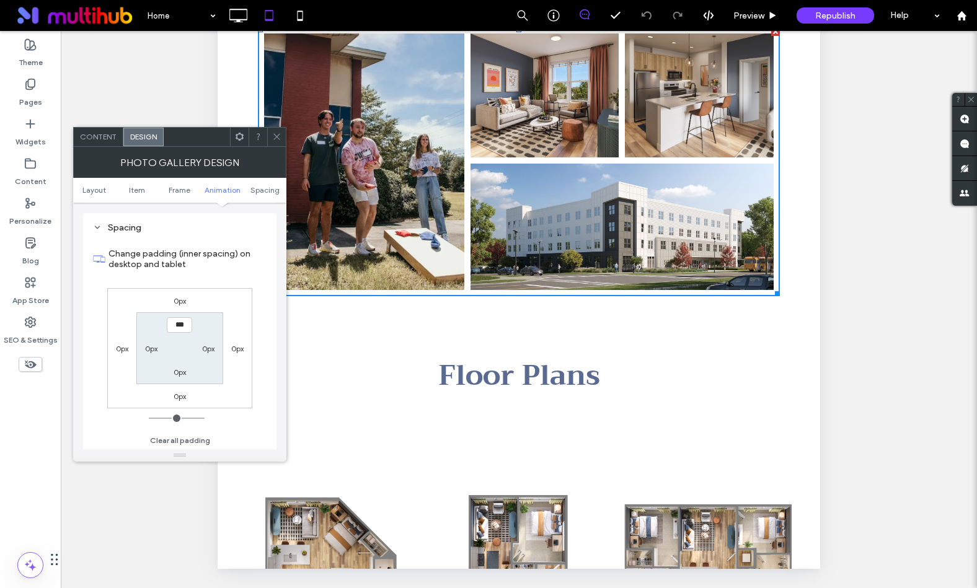
click at [281, 133] on icon at bounding box center [276, 136] width 9 height 9
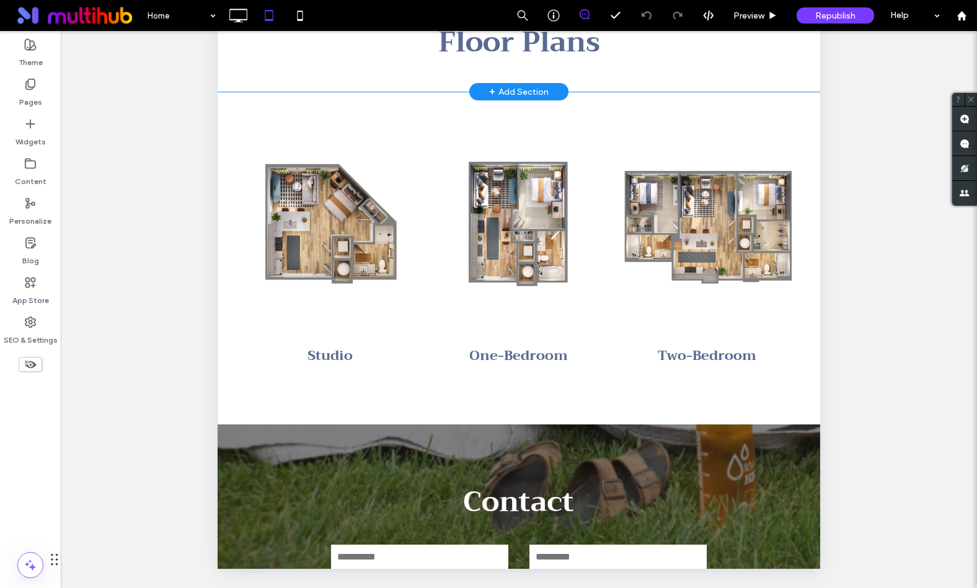
scroll to position [3862, 0]
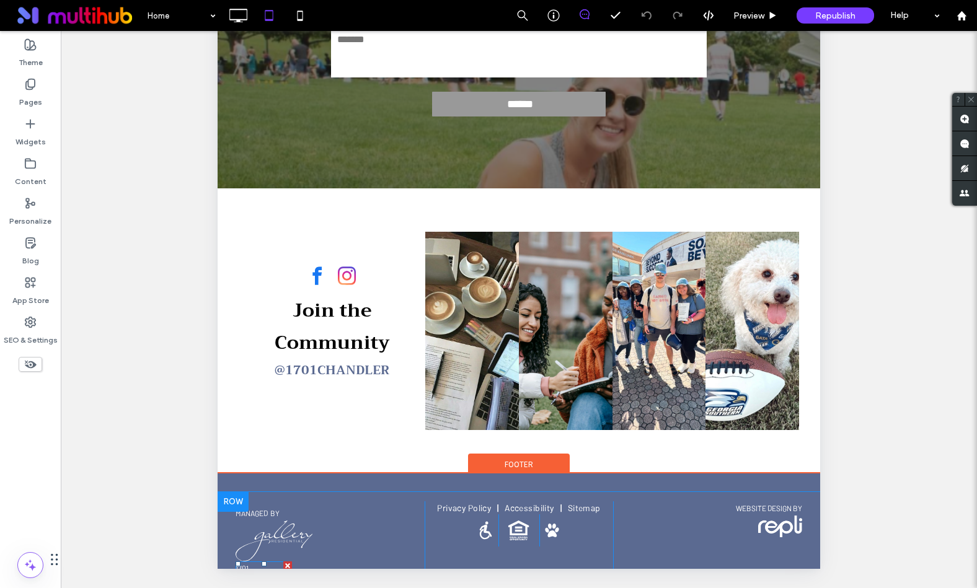
click at [268, 576] on span "Chandler Rd, Statesboro, GA 30458" at bounding box center [263, 592] width 56 height 33
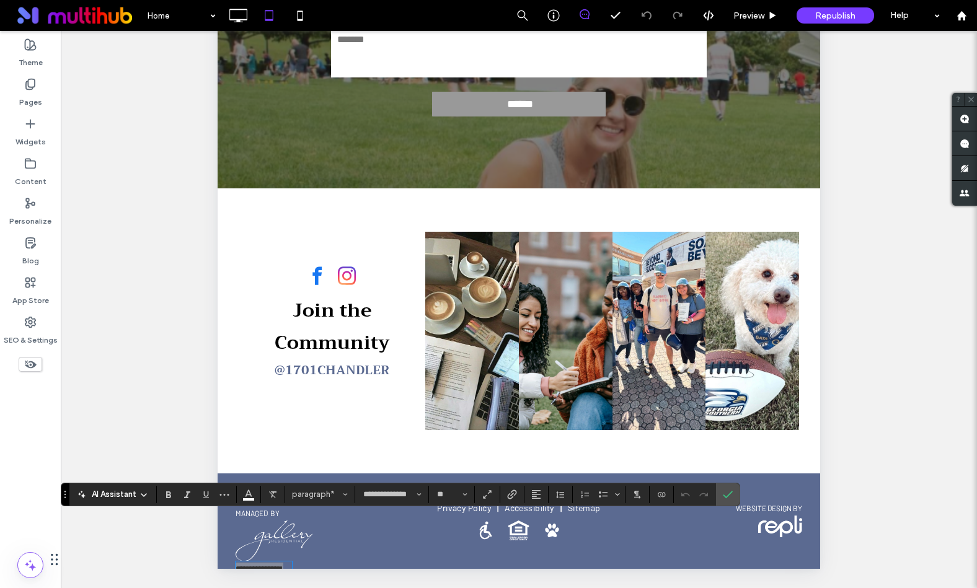
click at [153, 410] on div "Unhide? Yes Unhide? Yes Unhide? Yes Unhide? Yes Unhide? Yes Unhide? Yes Unhide?…" at bounding box center [519, 325] width 916 height 588
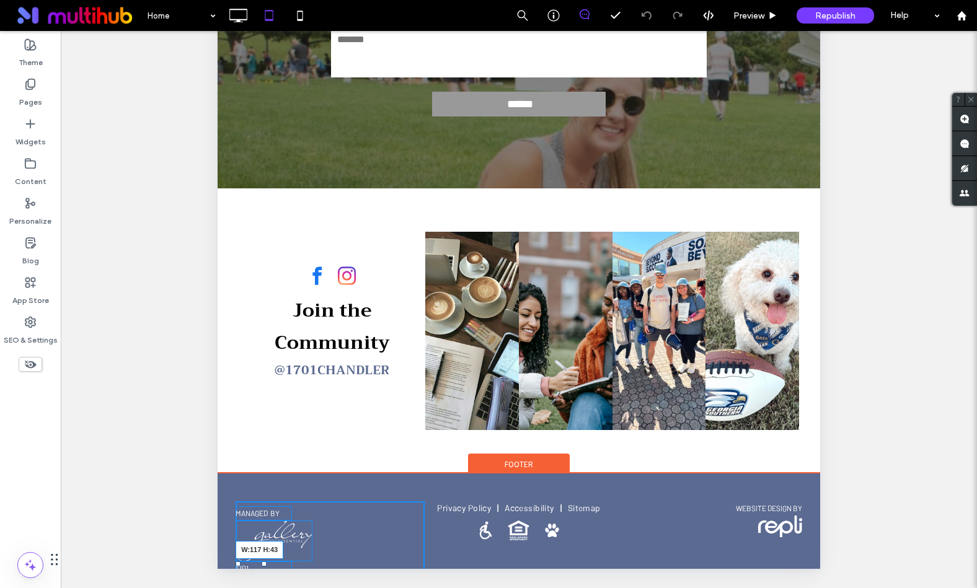
drag, startPoint x: 289, startPoint y: 548, endPoint x: 523, endPoint y: 323, distance: 324.3
click at [306, 548] on div "MANAGED by 1701 Chandler Rd, Statesboro, GA 30458 W:117 H:43 Click To Paste Pri…" at bounding box center [519, 559] width 602 height 134
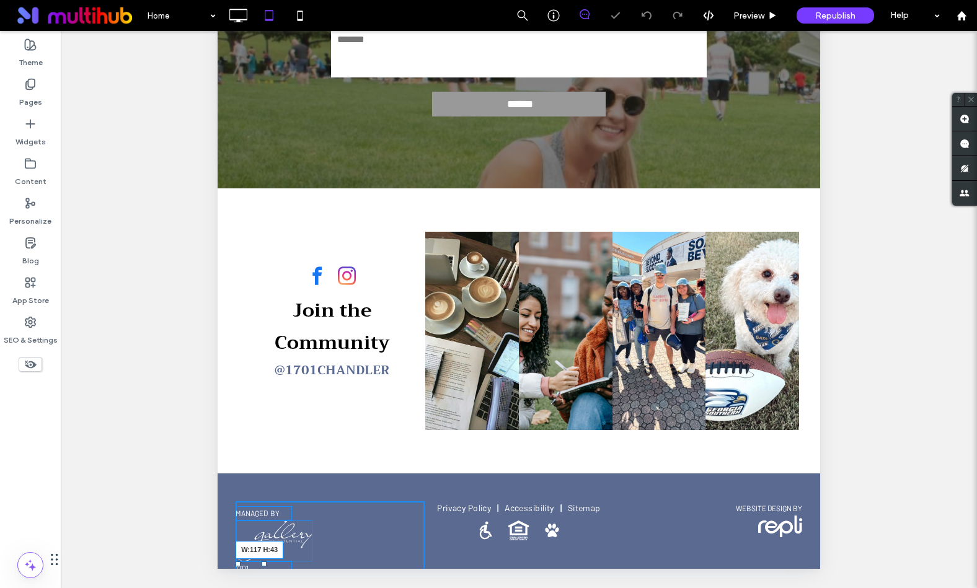
scroll to position [3858, 0]
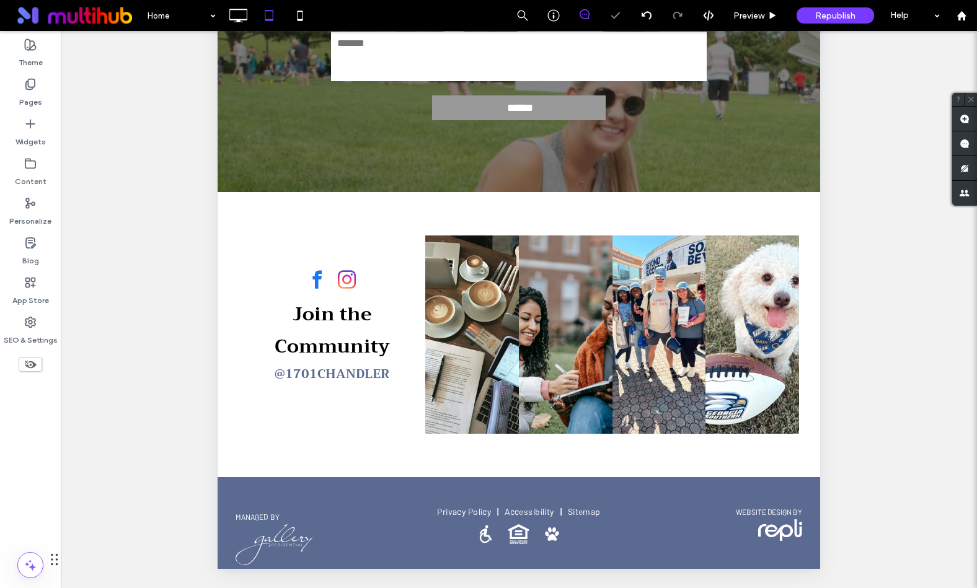
click at [157, 498] on div "Unhide? Yes Unhide? Yes Unhide? Yes Unhide? Yes Unhide? Yes Unhide? Yes Unhide?…" at bounding box center [519, 325] width 916 height 588
click at [234, 11] on icon at bounding box center [238, 15] width 25 height 25
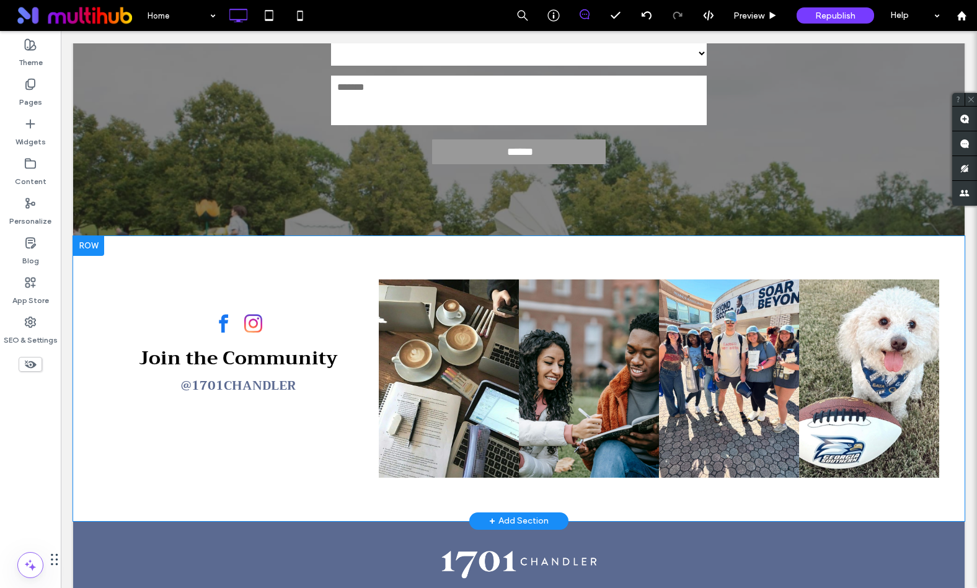
scroll to position [4065, 0]
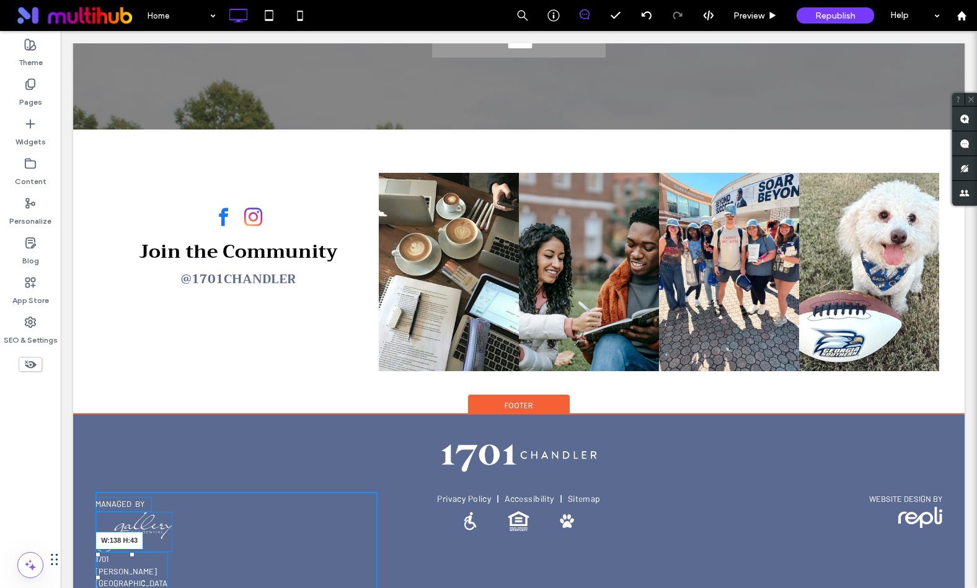
drag, startPoint x: 166, startPoint y: 557, endPoint x: 179, endPoint y: 557, distance: 13.0
click at [179, 557] on div "MANAGED by 1701 Chandler Rd, Statesboro, GA 30458 W:138 H:43 Click To Paste Pri…" at bounding box center [518, 550] width 891 height 134
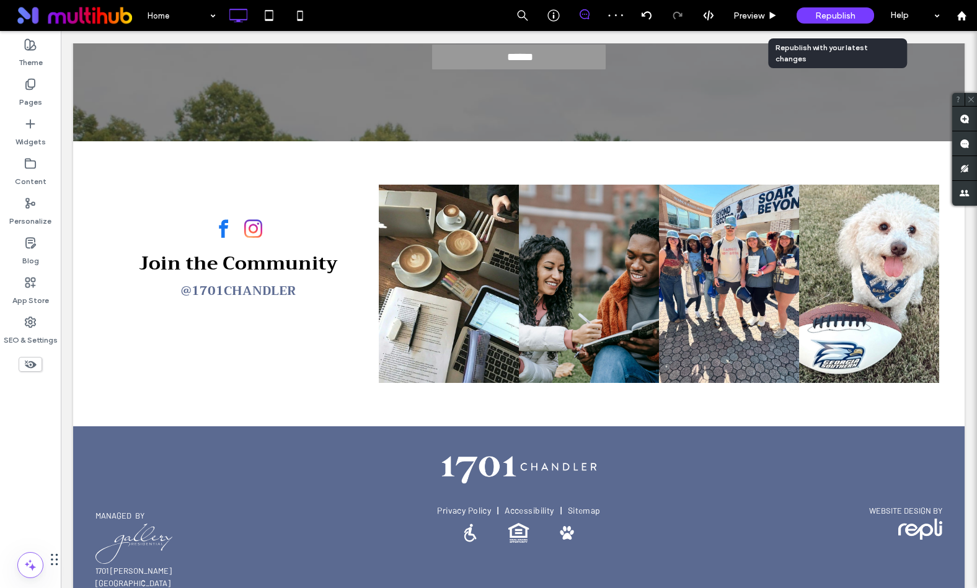
click at [835, 17] on span "Republish" at bounding box center [835, 16] width 40 height 11
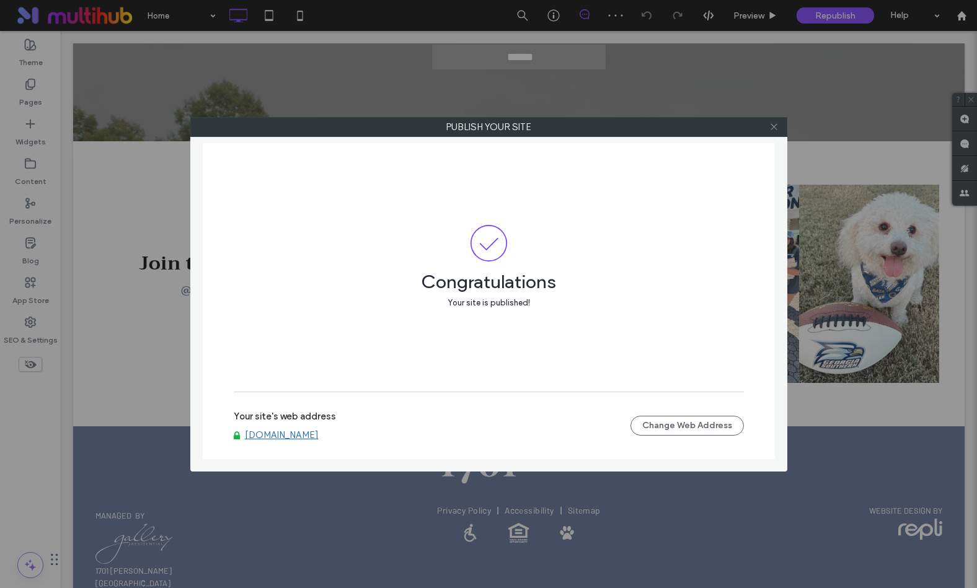
click at [773, 129] on icon at bounding box center [773, 126] width 9 height 9
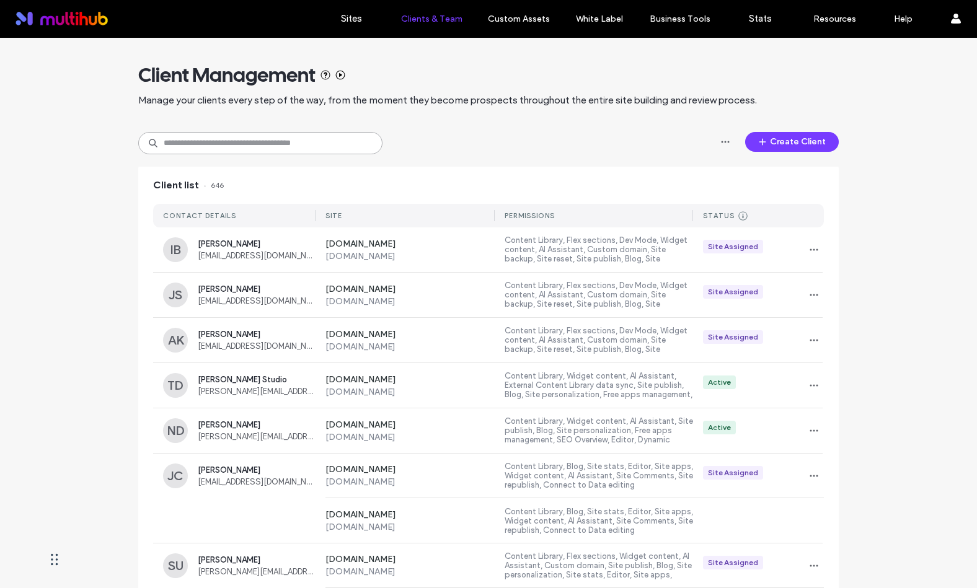
click at [270, 148] on input at bounding box center [260, 143] width 244 height 22
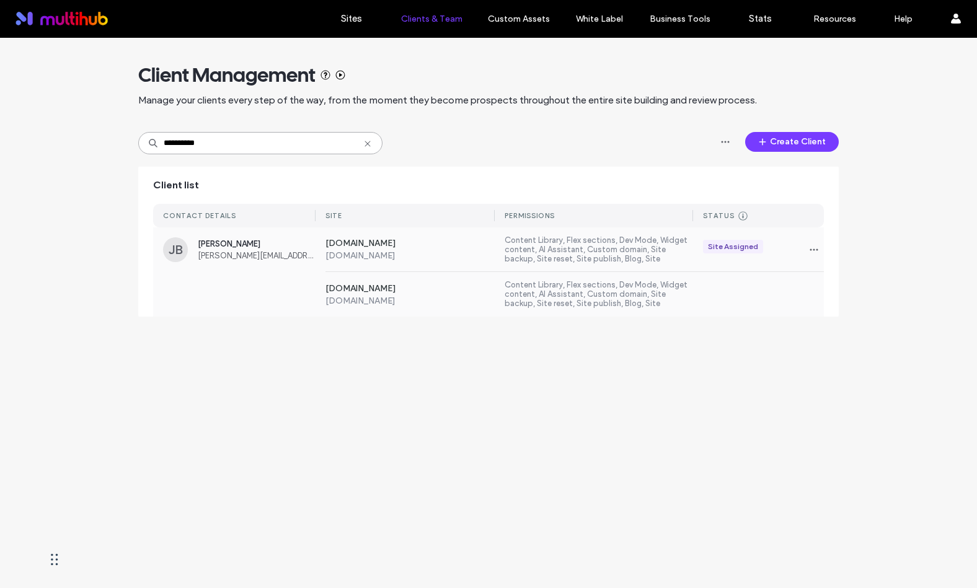
type input "**********"
click at [741, 294] on div "[DOMAIN_NAME] [DOMAIN_NAME] Content Library, Flex sections, Dev Mode, Widget co…" at bounding box center [569, 294] width 508 height 45
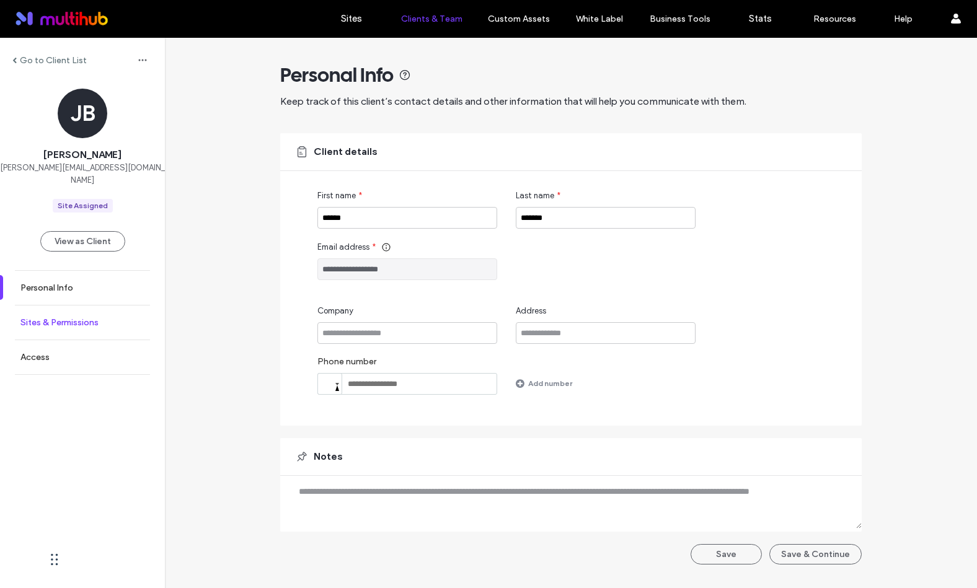
click at [90, 317] on label "Sites & Permissions" at bounding box center [59, 322] width 78 height 11
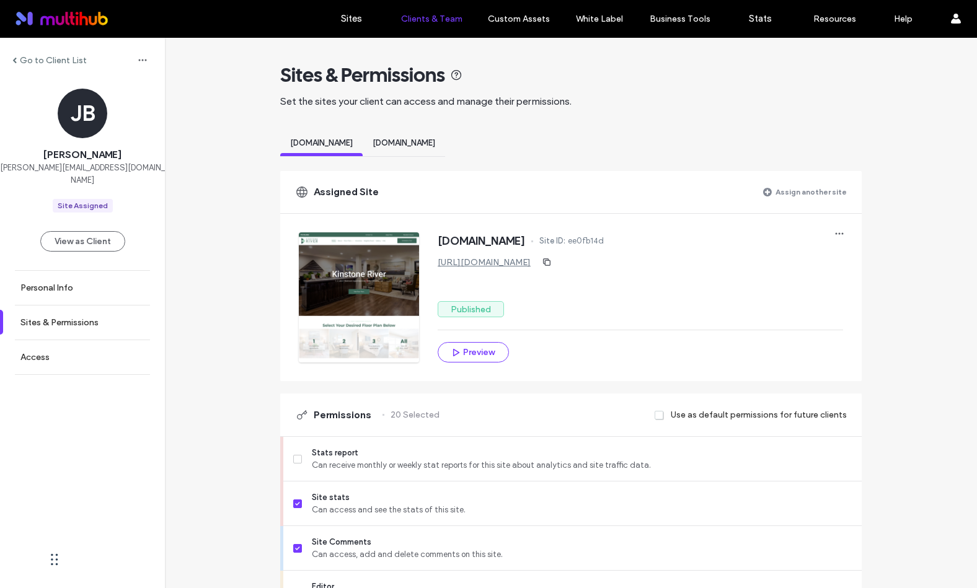
click at [58, 61] on label "Go to Client List" at bounding box center [53, 60] width 67 height 11
click at [830, 192] on label "Assign another site" at bounding box center [810, 192] width 71 height 22
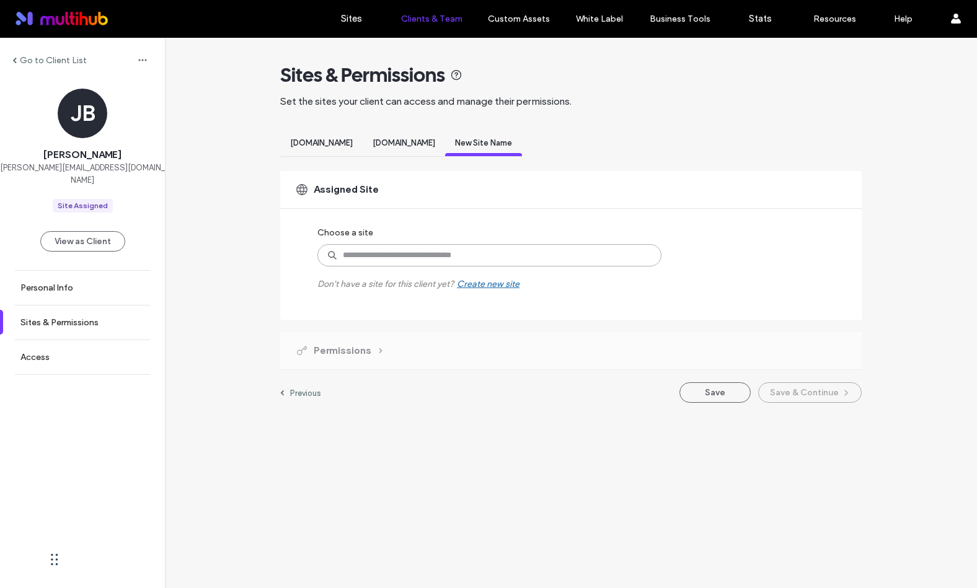
click at [594, 258] on input at bounding box center [489, 255] width 344 height 22
type input "********"
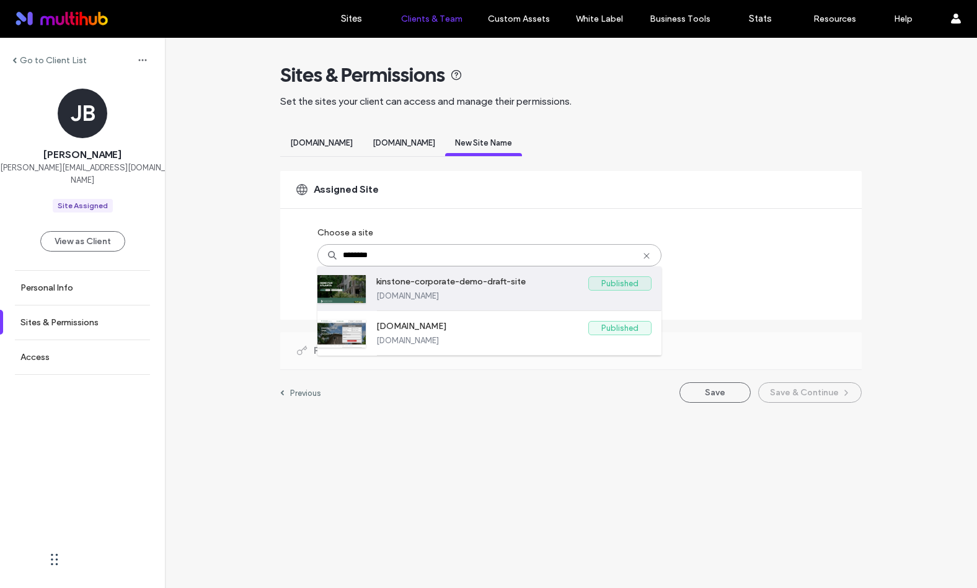
click at [592, 288] on label "Published" at bounding box center [619, 283] width 63 height 14
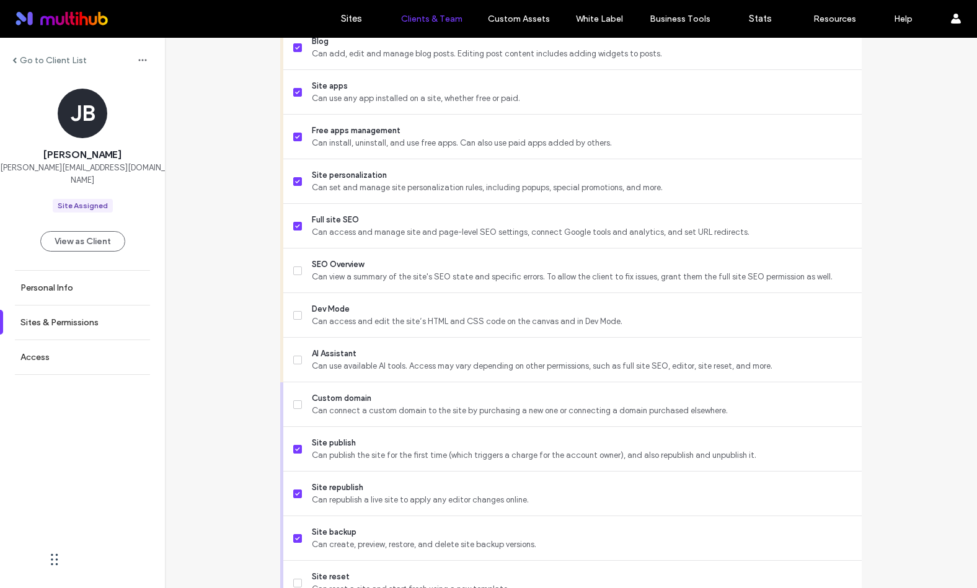
scroll to position [919, 0]
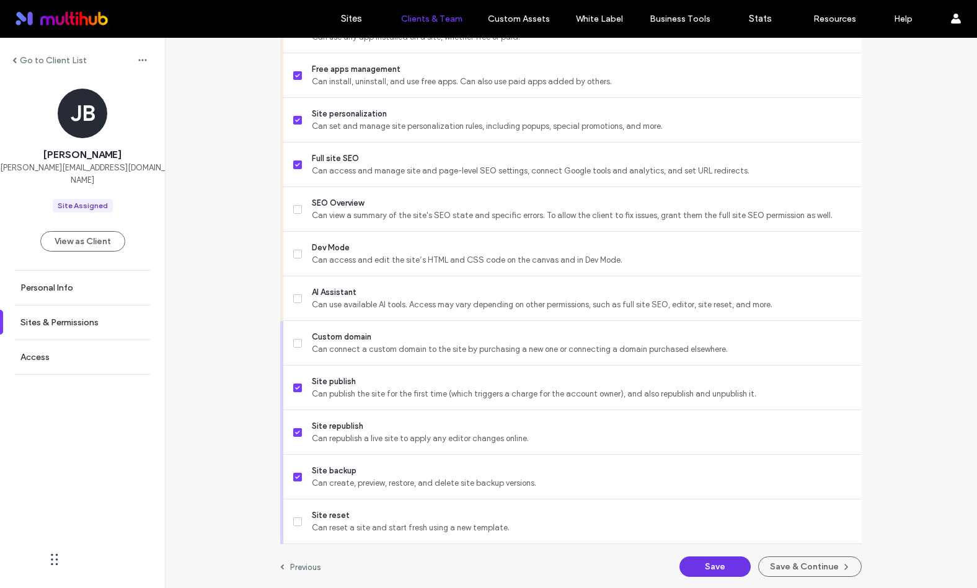
click at [713, 563] on button "Save" at bounding box center [714, 566] width 71 height 20
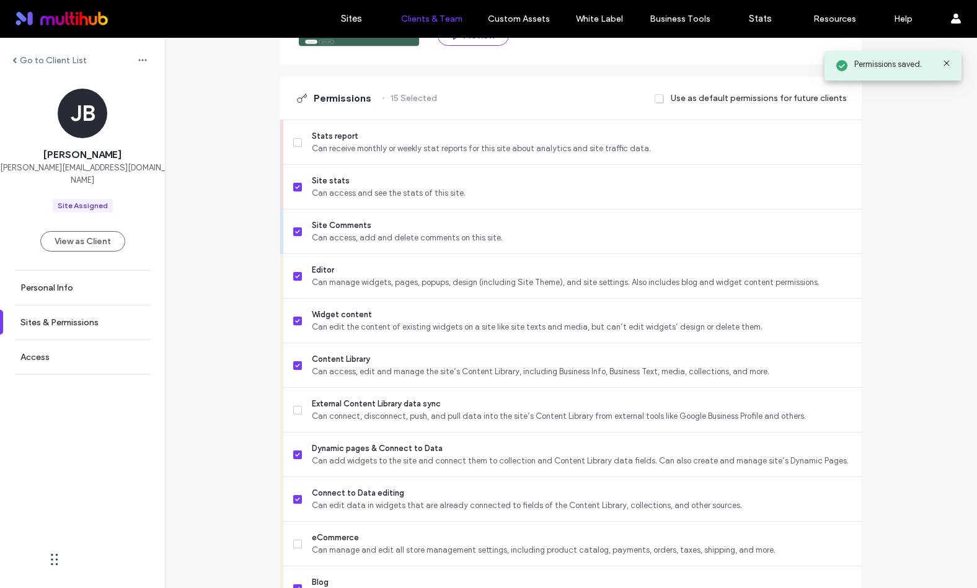
scroll to position [0, 0]
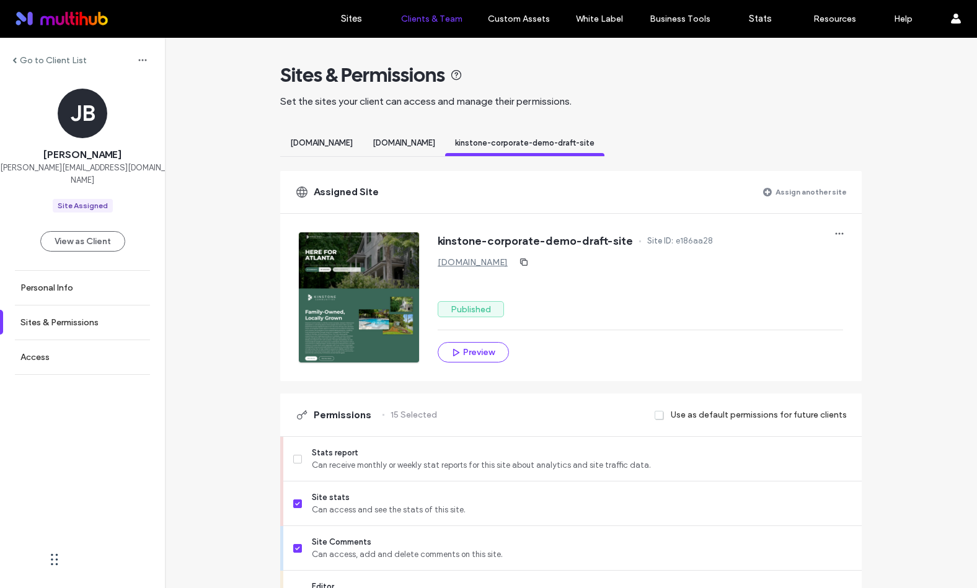
click at [43, 63] on label "Go to Client List" at bounding box center [53, 60] width 67 height 11
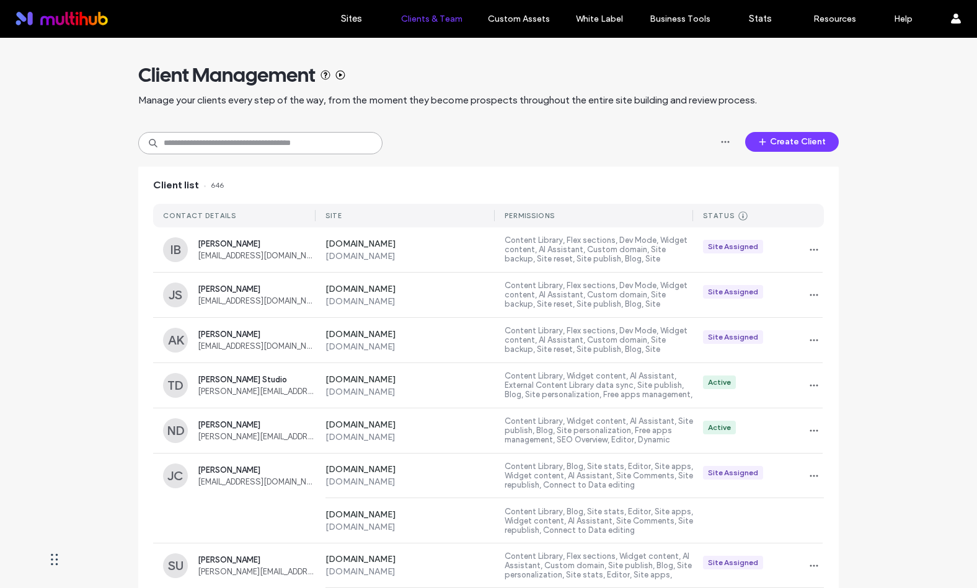
click at [250, 144] on input at bounding box center [260, 143] width 244 height 22
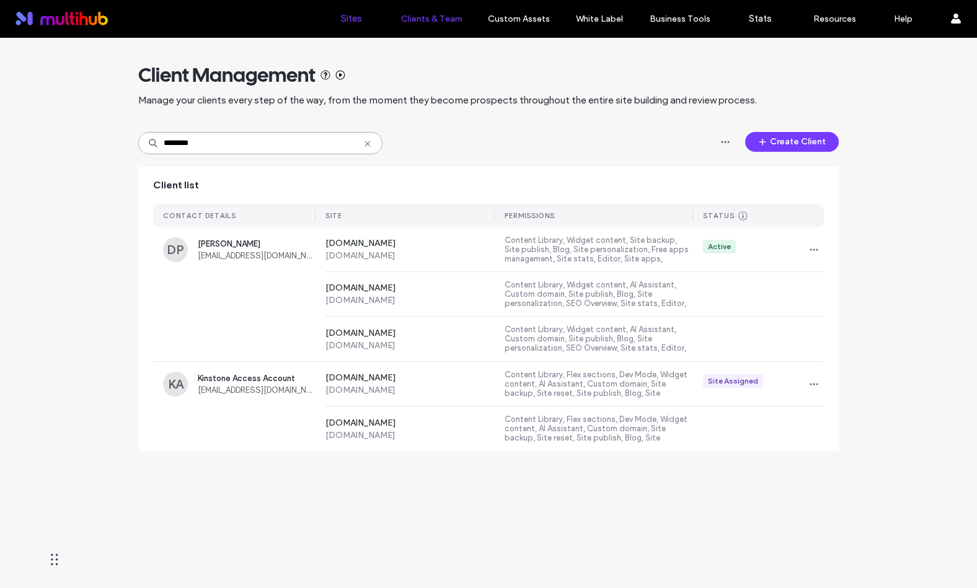
type input "********"
click at [348, 15] on label "Sites" at bounding box center [351, 18] width 21 height 11
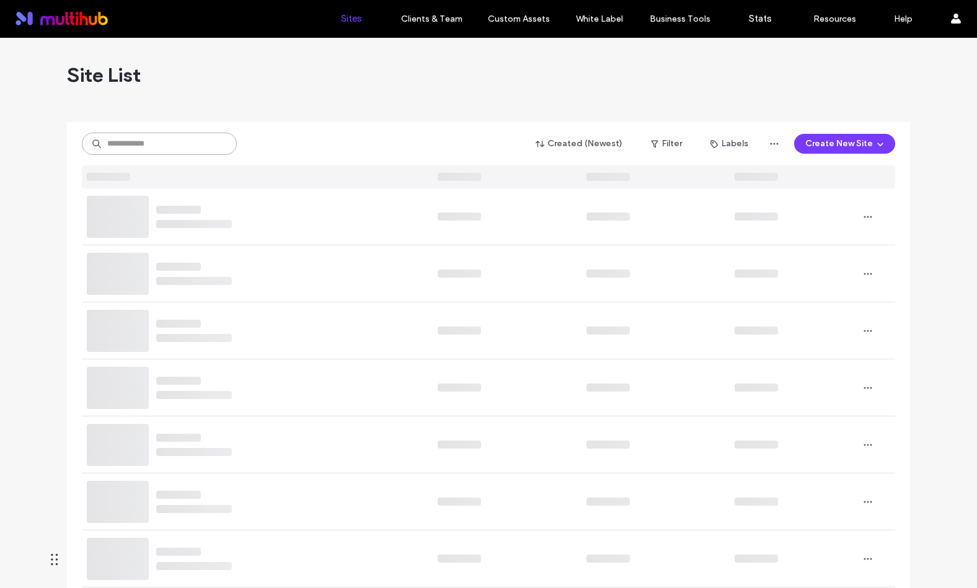
click at [197, 149] on input at bounding box center [159, 144] width 155 height 22
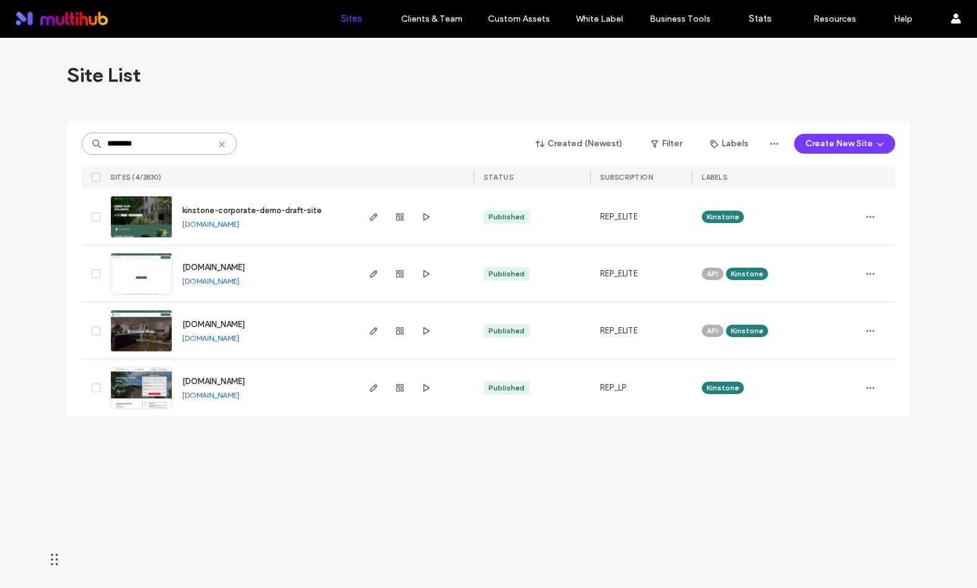
type input "********"
click at [239, 225] on link "[DOMAIN_NAME]" at bounding box center [210, 223] width 57 height 9
click at [480, 492] on div "Site List ******** Created (Newest) Filter Labels Create New Site SITES (4/3830…" at bounding box center [488, 313] width 977 height 550
click at [398, 220] on icon "button" at bounding box center [400, 217] width 10 height 10
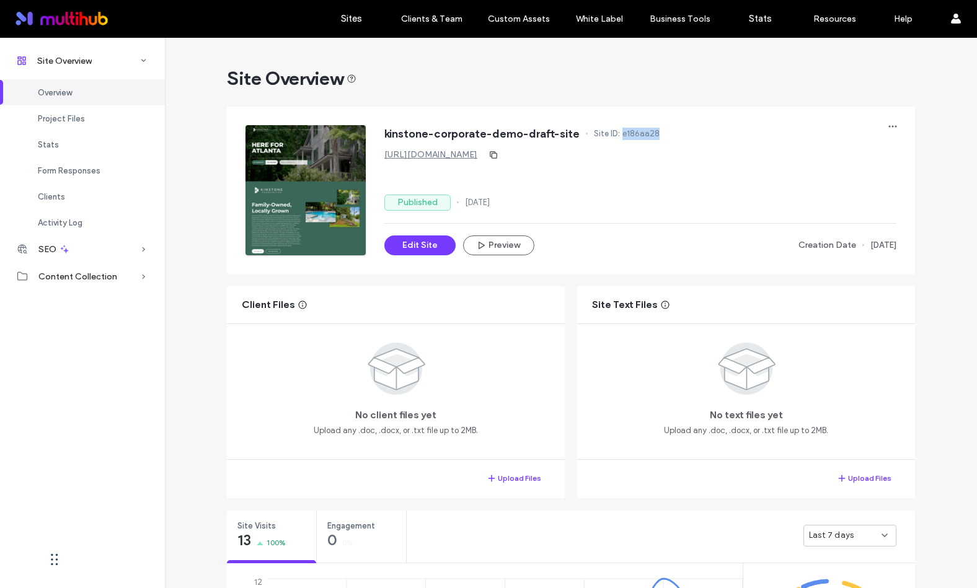
drag, startPoint x: 661, startPoint y: 136, endPoint x: 615, endPoint y: 136, distance: 45.9
click at [615, 136] on div "kinstone-corporate-demo-draft-site Site ID: e186aa28" at bounding box center [640, 135] width 512 height 20
copy span "e186aa28"
click at [353, 17] on label "Sites" at bounding box center [351, 18] width 21 height 11
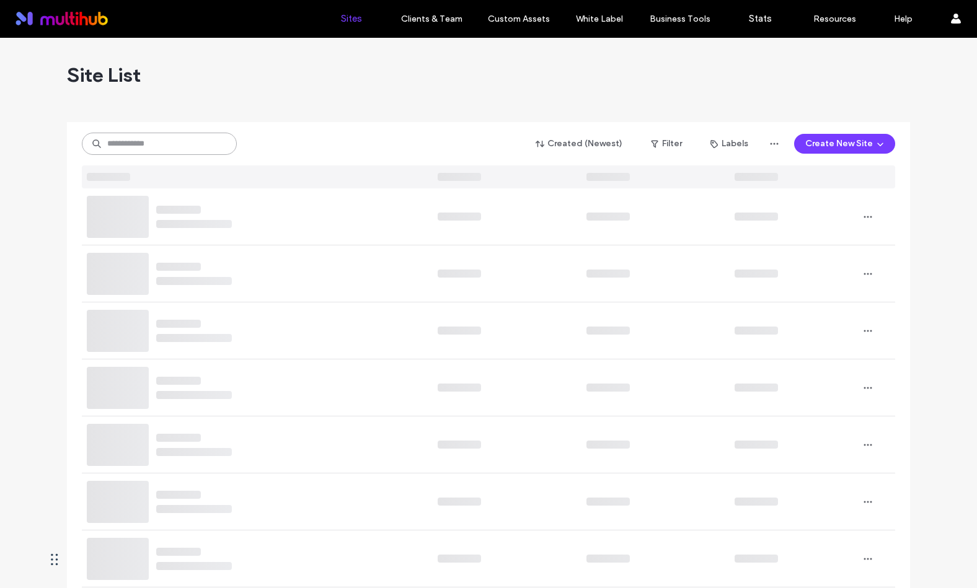
click at [170, 144] on input at bounding box center [159, 144] width 155 height 22
paste input "********"
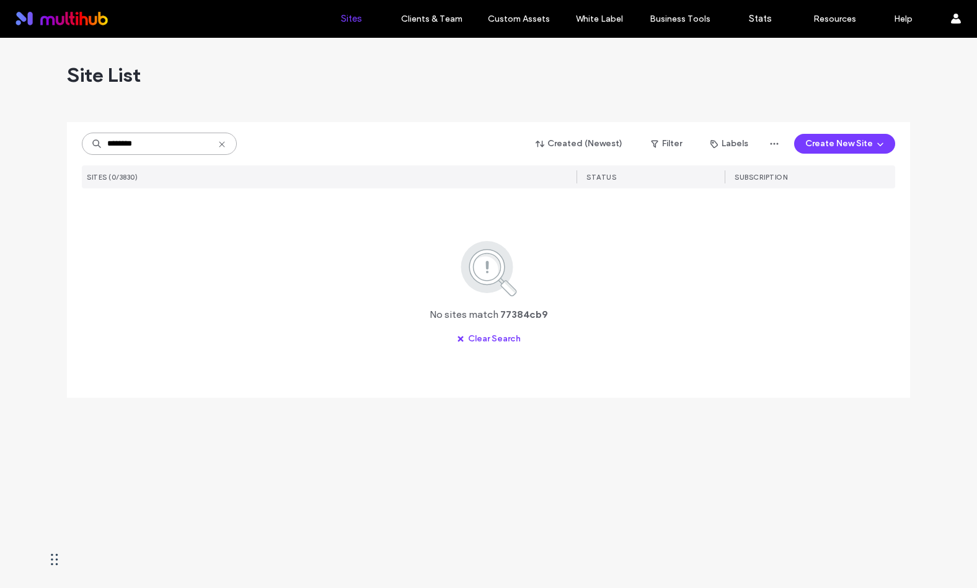
type input "********"
